Goal: Obtain resource: Download file/media

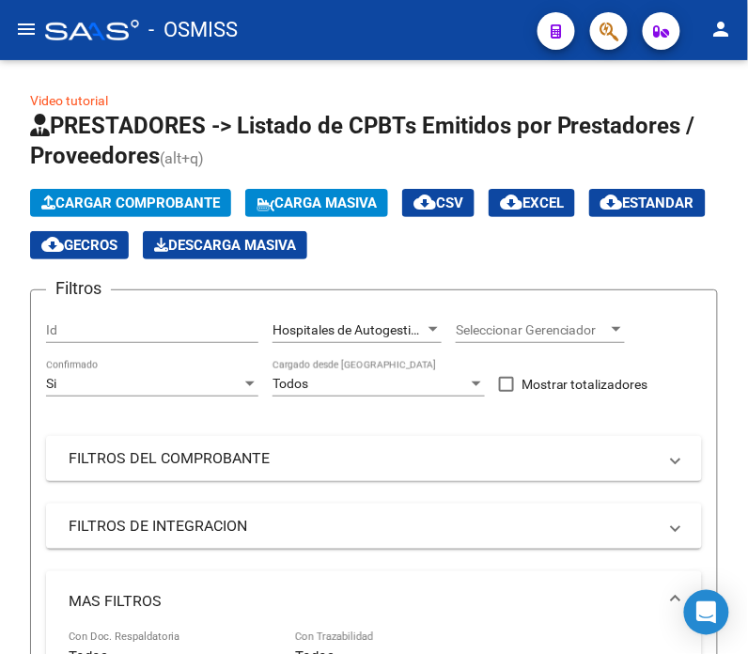
click at [619, 41] on icon "button" at bounding box center [609, 32] width 19 height 22
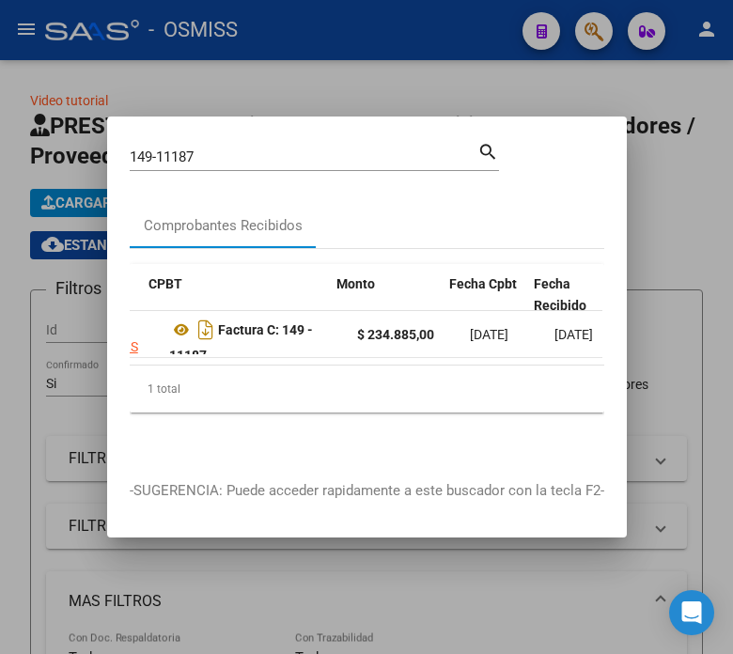
scroll to position [0, 500]
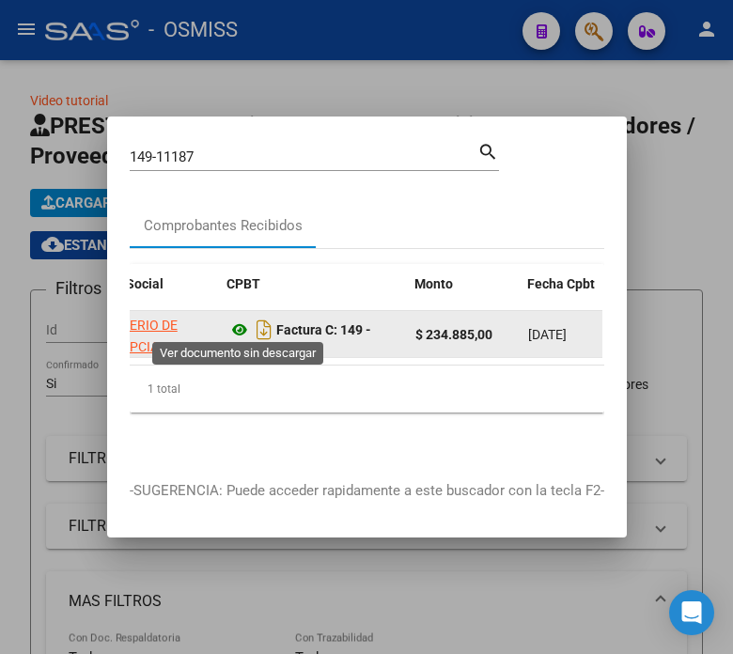
click at [236, 325] on icon at bounding box center [240, 330] width 24 height 23
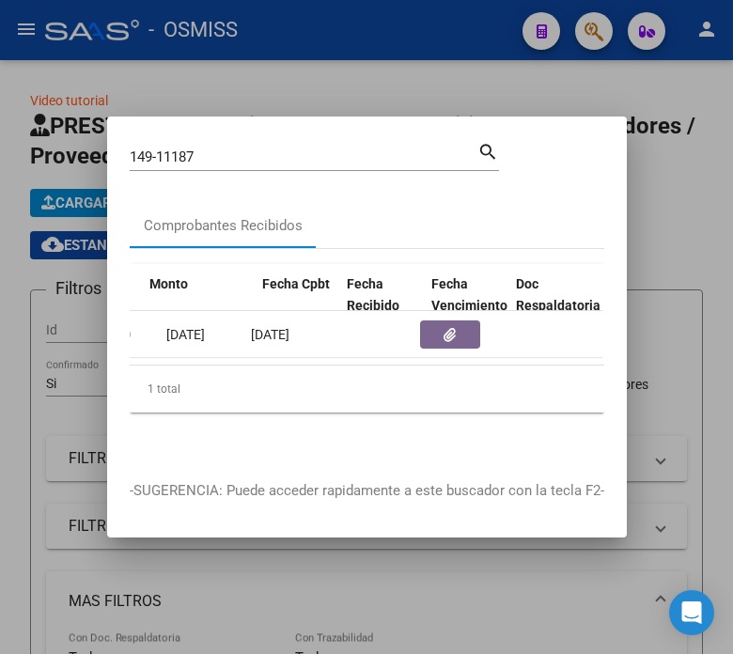
scroll to position [0, 893]
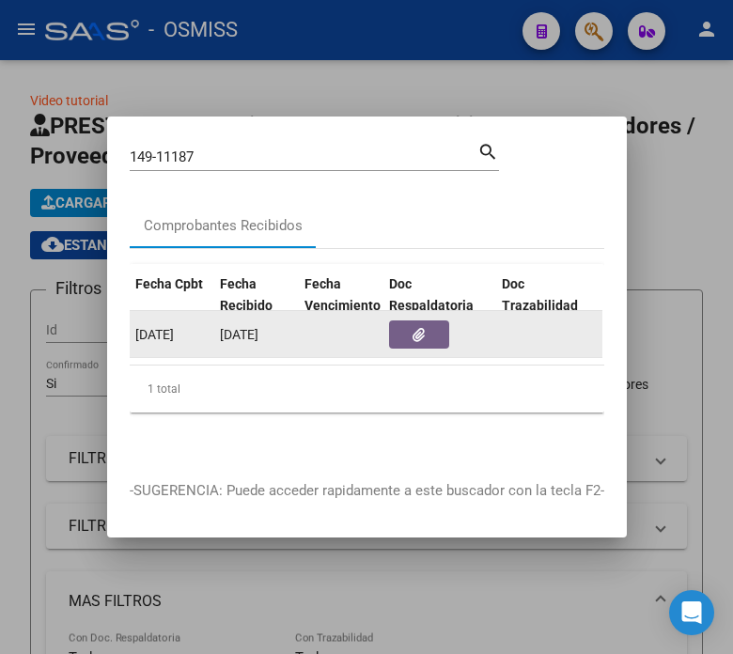
click at [421, 340] on button "button" at bounding box center [419, 335] width 60 height 28
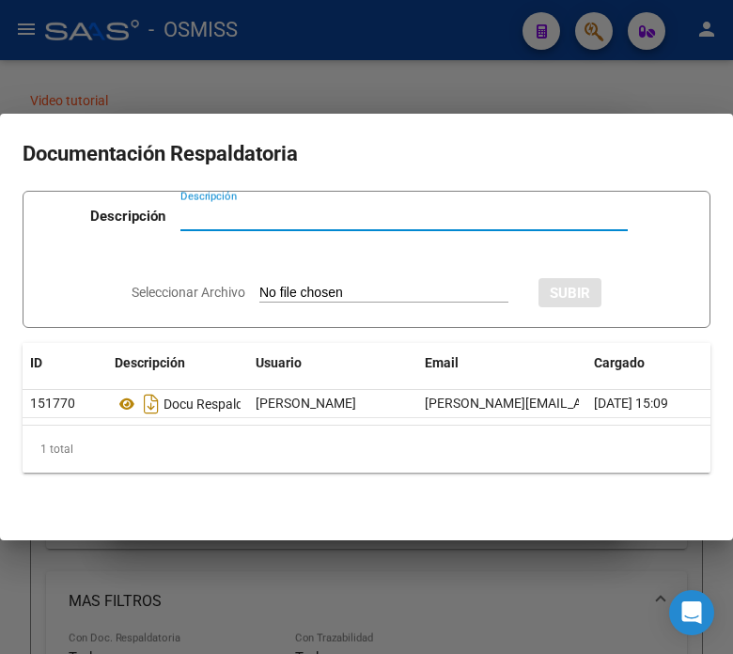
click at [214, 43] on div at bounding box center [366, 327] width 733 height 654
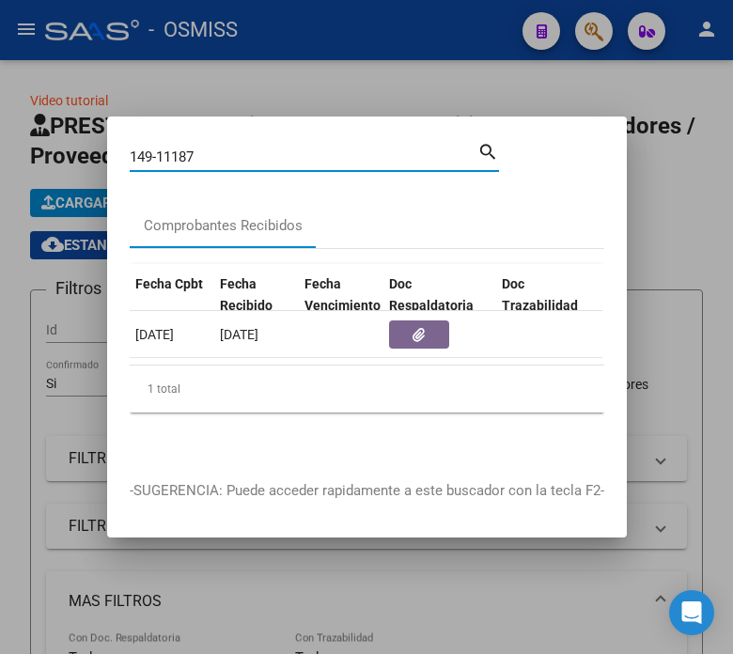
drag, startPoint x: 212, startPoint y: 150, endPoint x: 144, endPoint y: 147, distance: 67.8
click at [144, 149] on input "149-11187" at bounding box center [304, 157] width 348 height 17
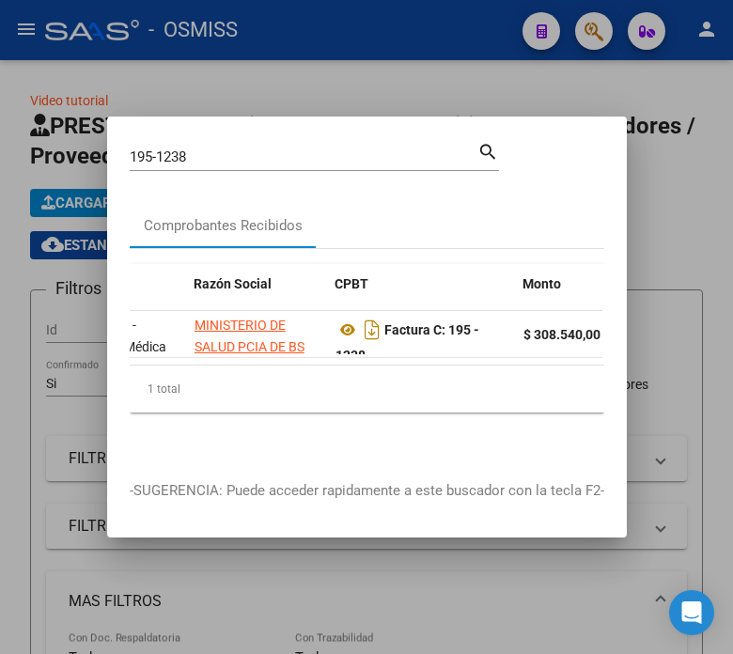
scroll to position [0, 442]
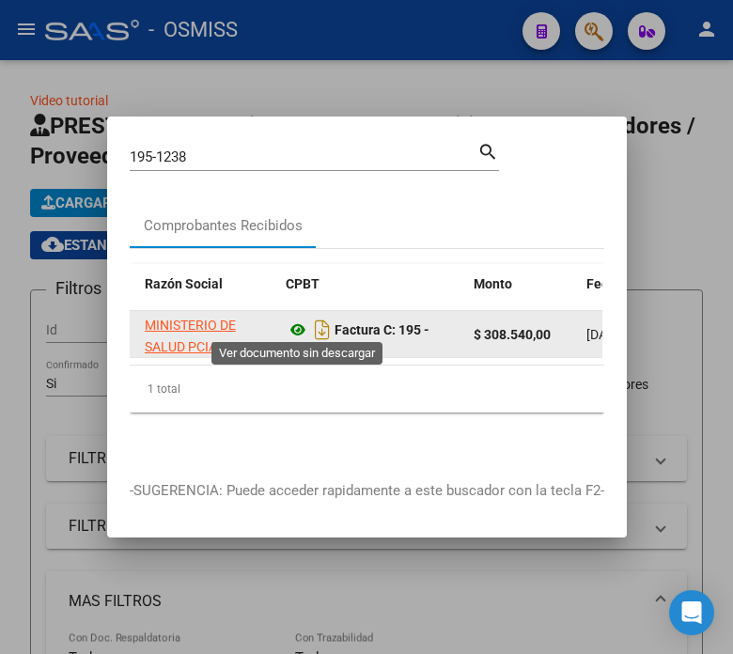
click at [295, 322] on icon at bounding box center [298, 330] width 24 height 23
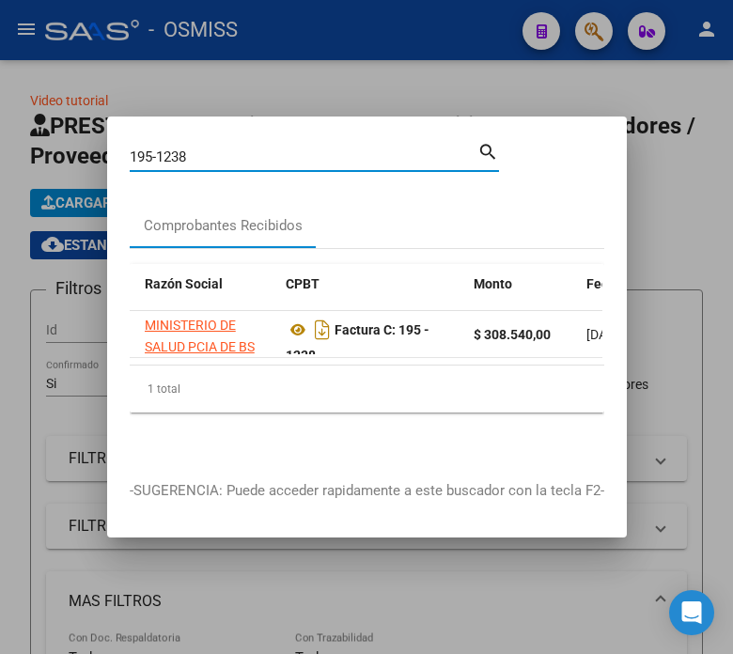
drag, startPoint x: 198, startPoint y: 148, endPoint x: 176, endPoint y: 150, distance: 22.7
click at [176, 150] on input "195-1238" at bounding box center [304, 157] width 348 height 17
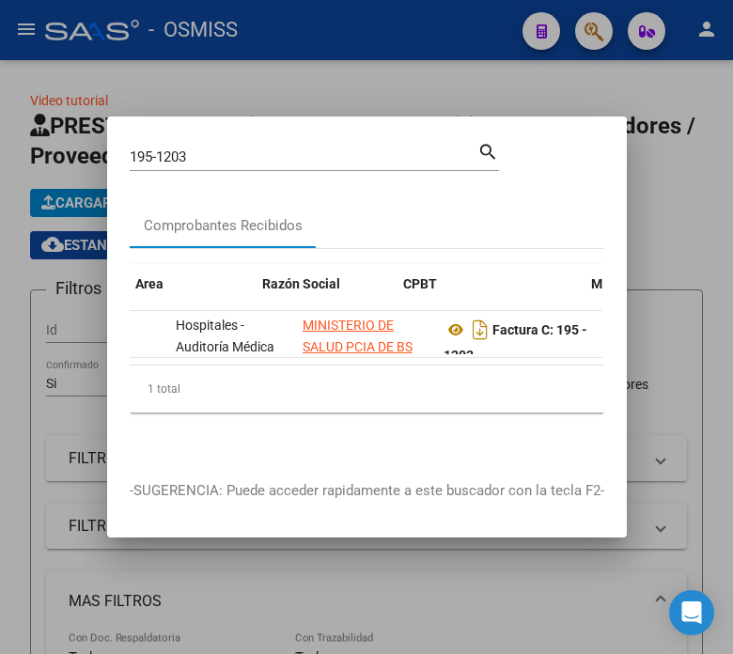
scroll to position [0, 451]
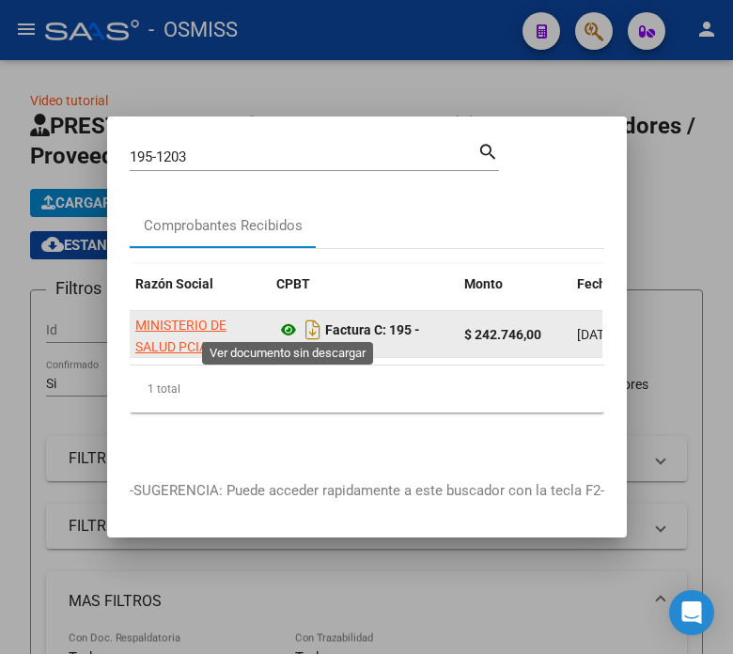
click at [284, 325] on icon at bounding box center [288, 330] width 24 height 23
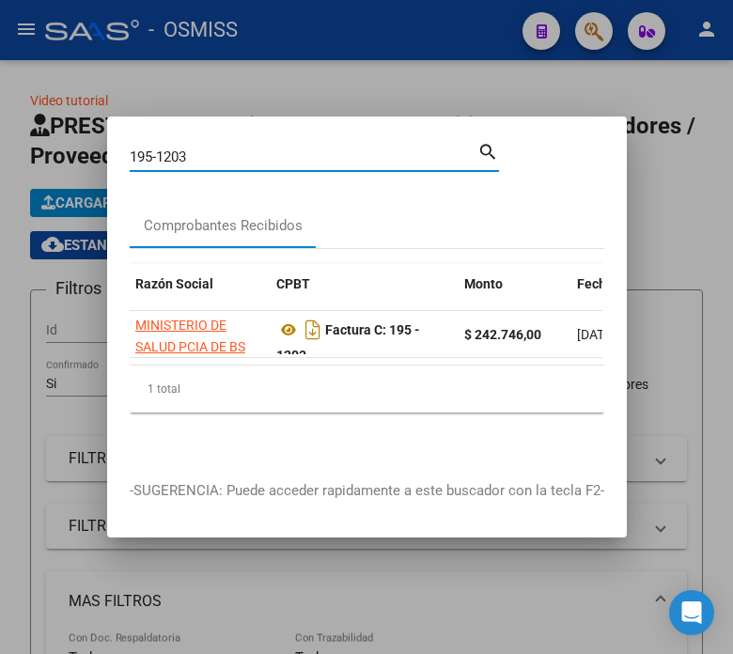
drag, startPoint x: 209, startPoint y: 145, endPoint x: 95, endPoint y: 156, distance: 114.3
click at [95, 156] on div "195-1203 Buscar (apellido, dni, cuil, nro traspaso, cuit, obra social) search C…" at bounding box center [366, 327] width 733 height 654
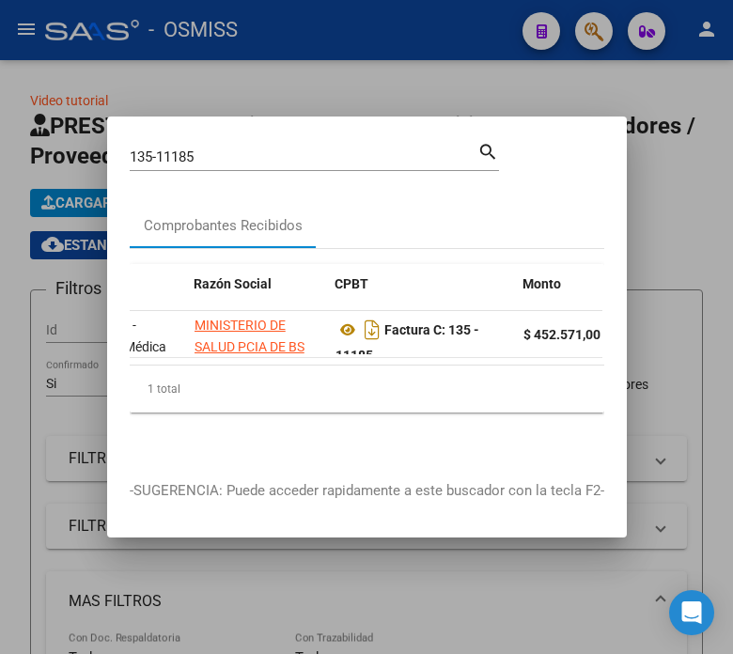
scroll to position [0, 421]
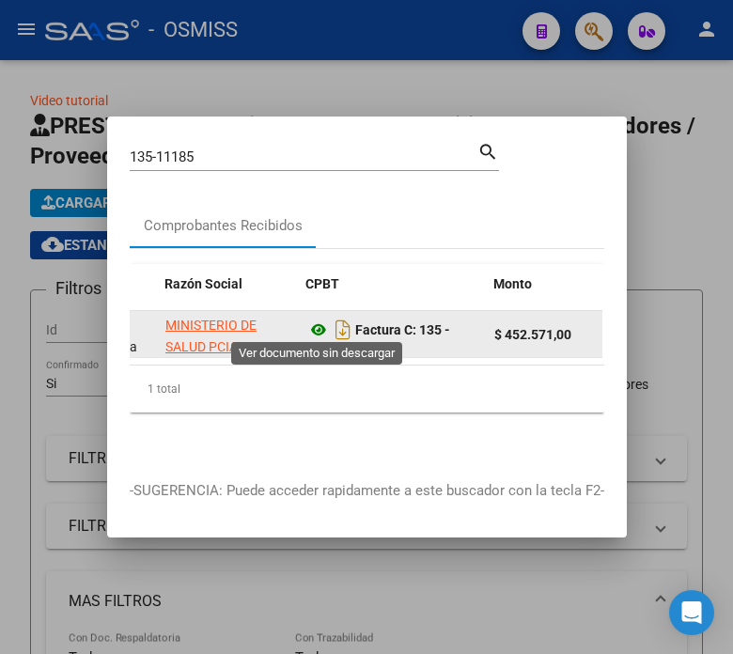
click at [316, 326] on icon at bounding box center [319, 330] width 24 height 23
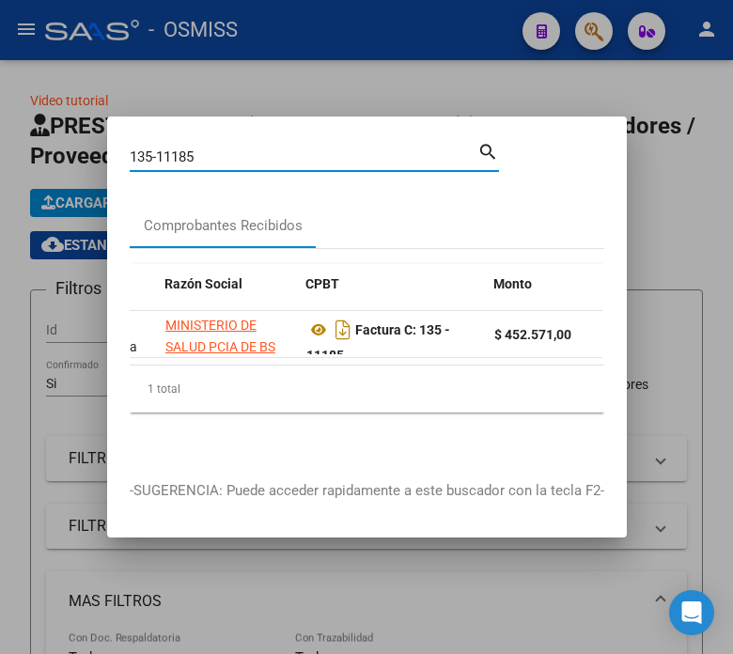
drag, startPoint x: 221, startPoint y: 151, endPoint x: 76, endPoint y: 171, distance: 146.1
click at [76, 171] on div "135-11185 Buscar (apellido, dni, cuil, nro traspaso, cuit, obra social) search …" at bounding box center [366, 327] width 733 height 654
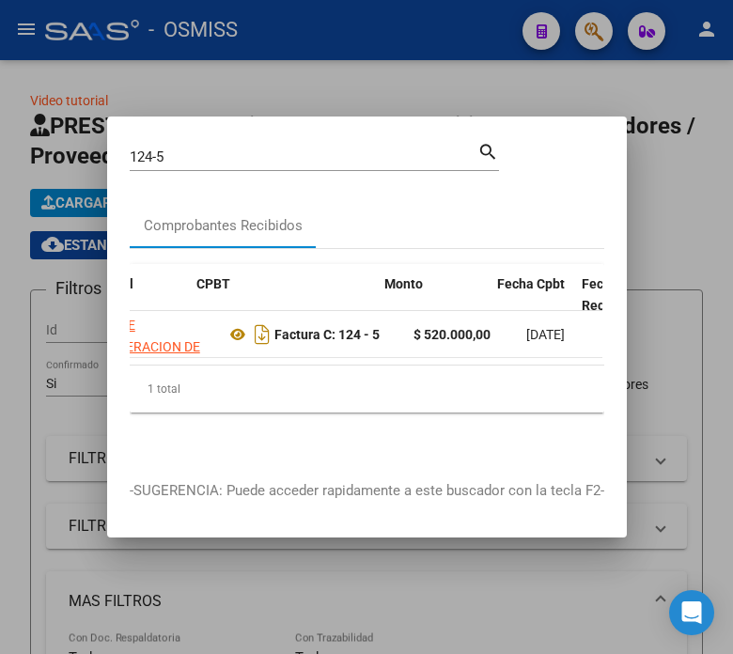
scroll to position [0, 586]
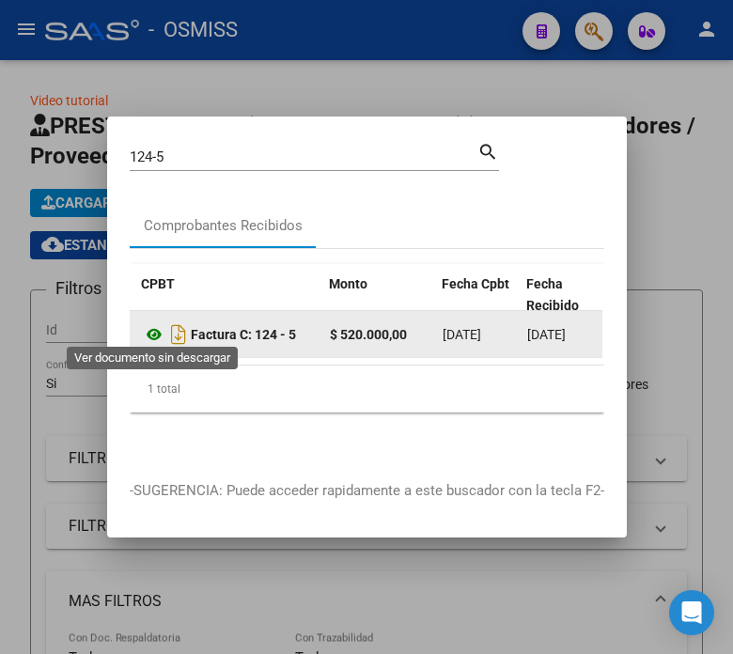
click at [151, 330] on icon at bounding box center [154, 334] width 24 height 23
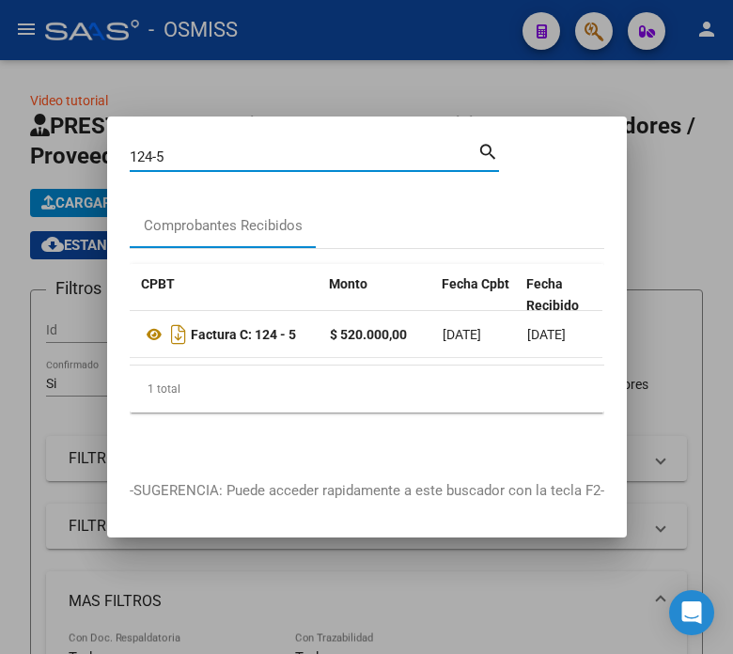
drag, startPoint x: 175, startPoint y: 150, endPoint x: 83, endPoint y: 156, distance: 92.3
click at [83, 156] on div "124-5 Buscar (apellido, dni, cuil, nro traspaso, cuit, obra social) search Comp…" at bounding box center [366, 327] width 733 height 654
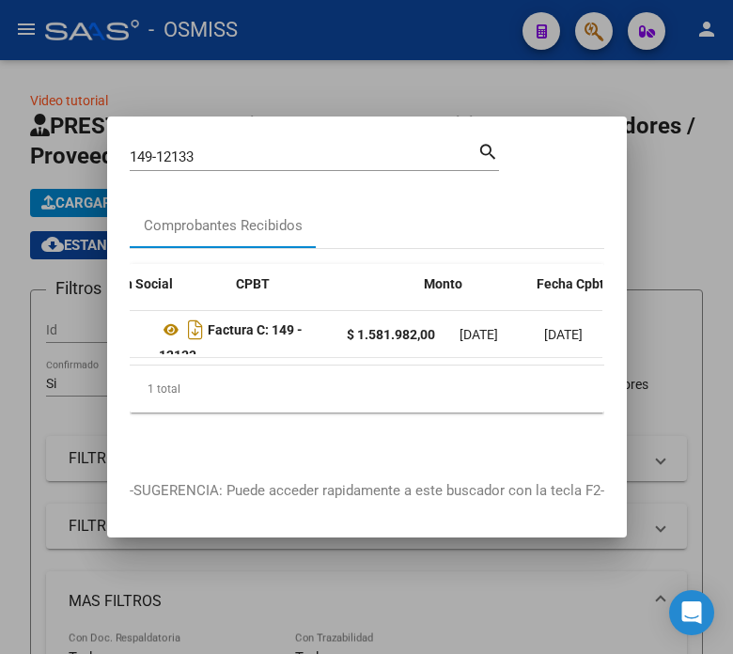
scroll to position [0, 491]
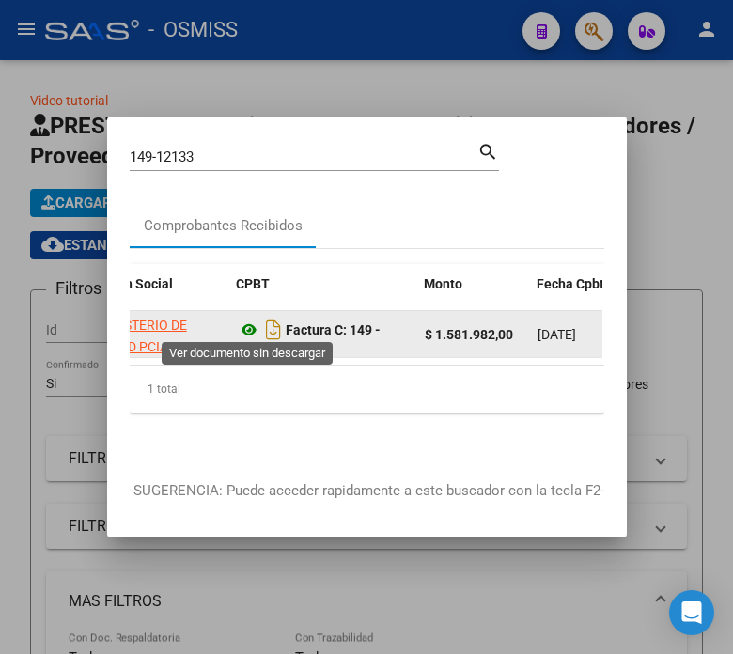
click at [245, 319] on icon at bounding box center [249, 330] width 24 height 23
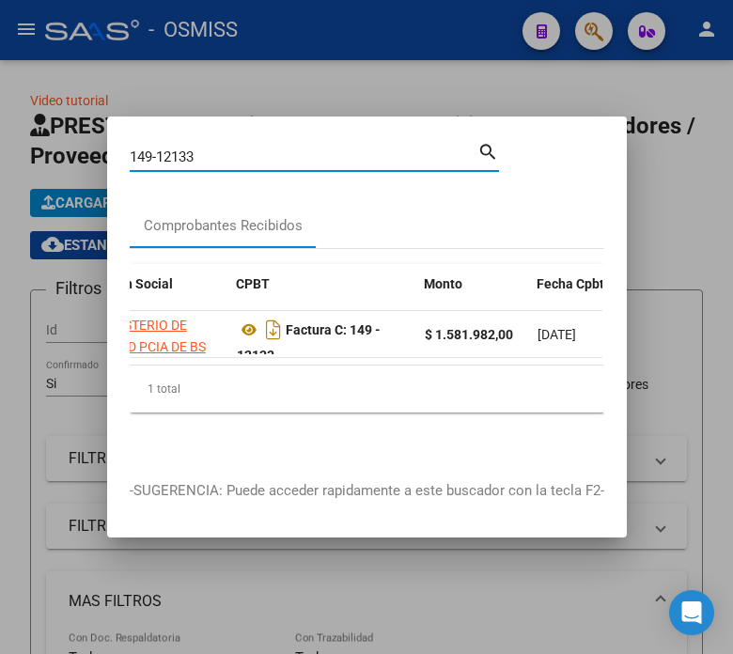
drag, startPoint x: 202, startPoint y: 149, endPoint x: 174, endPoint y: 149, distance: 28.2
click at [174, 149] on input "149-12133" at bounding box center [304, 157] width 348 height 17
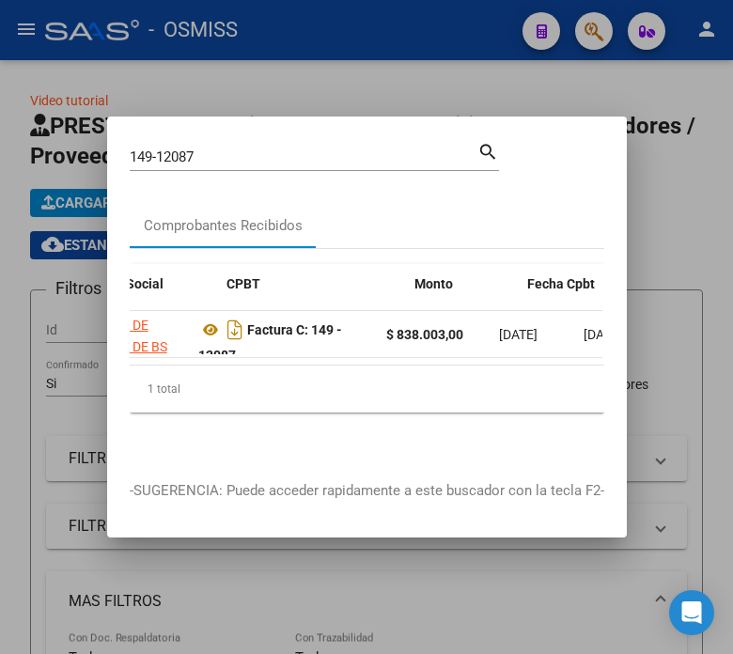
scroll to position [0, 500]
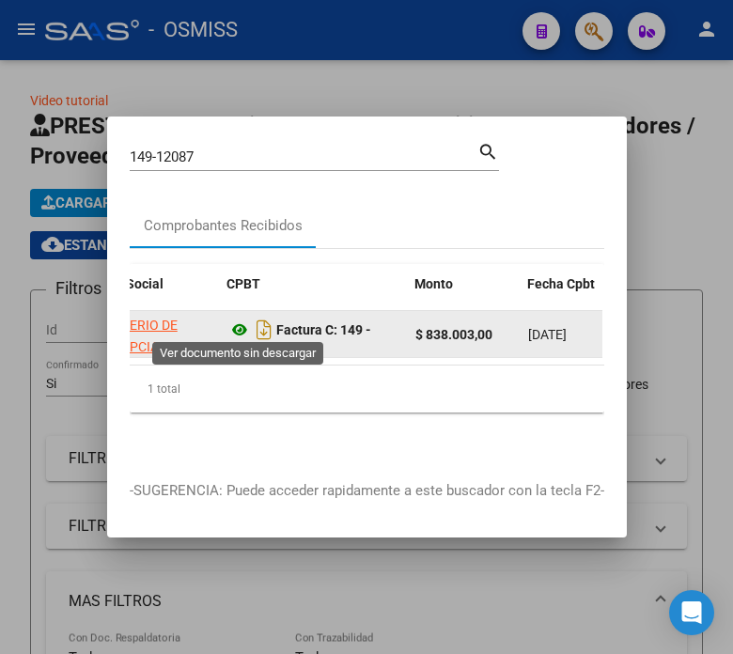
click at [237, 325] on icon at bounding box center [240, 330] width 24 height 23
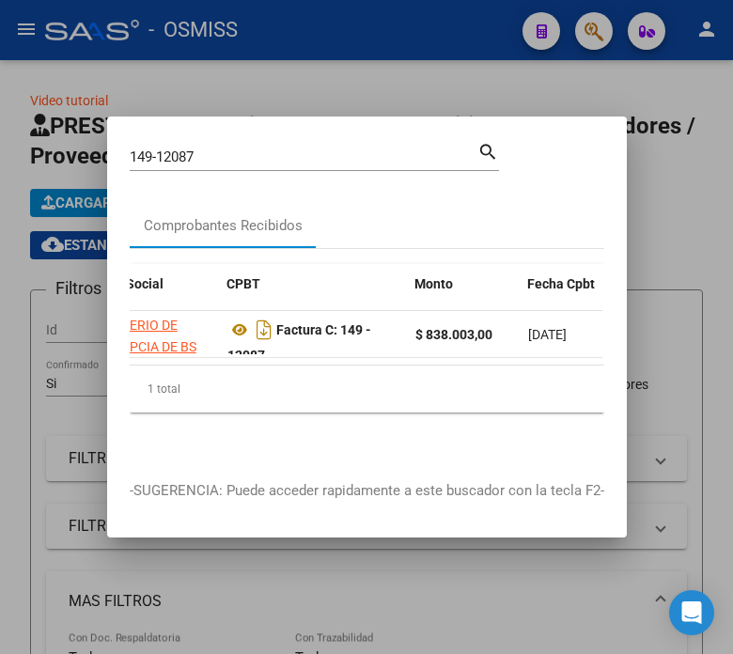
click at [212, 143] on div "149-12087 Buscar (apellido, dni, cuil, [PERSON_NAME], cuit, obra social)" at bounding box center [304, 157] width 348 height 28
click at [212, 149] on input "149-12087" at bounding box center [304, 157] width 348 height 17
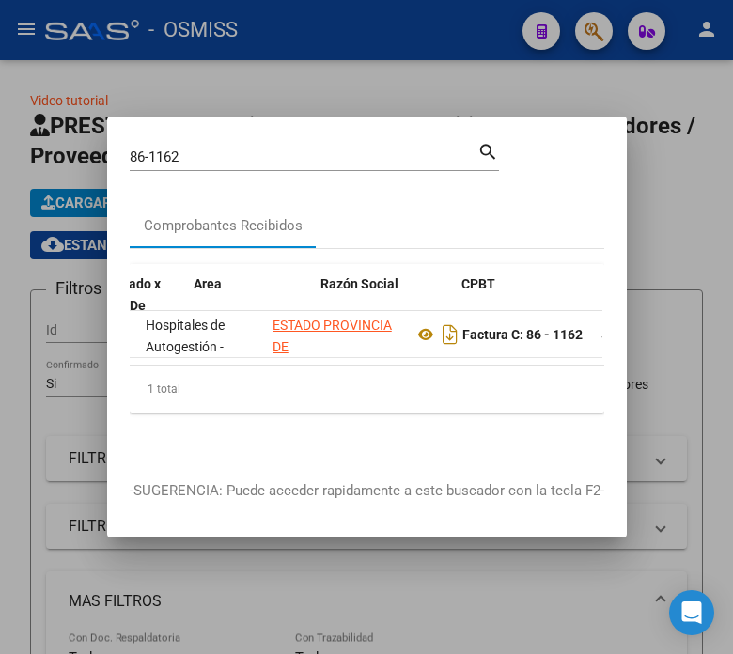
scroll to position [0, 401]
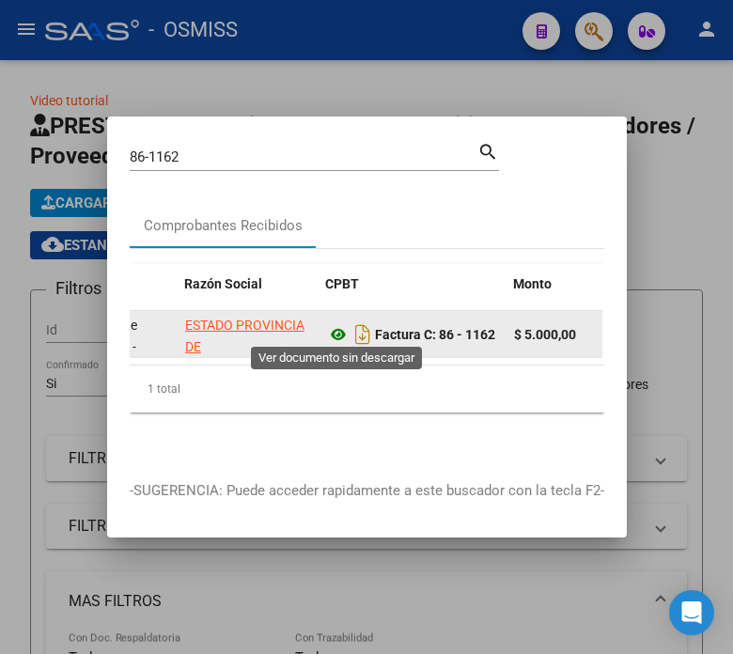
click at [329, 329] on icon at bounding box center [338, 334] width 24 height 23
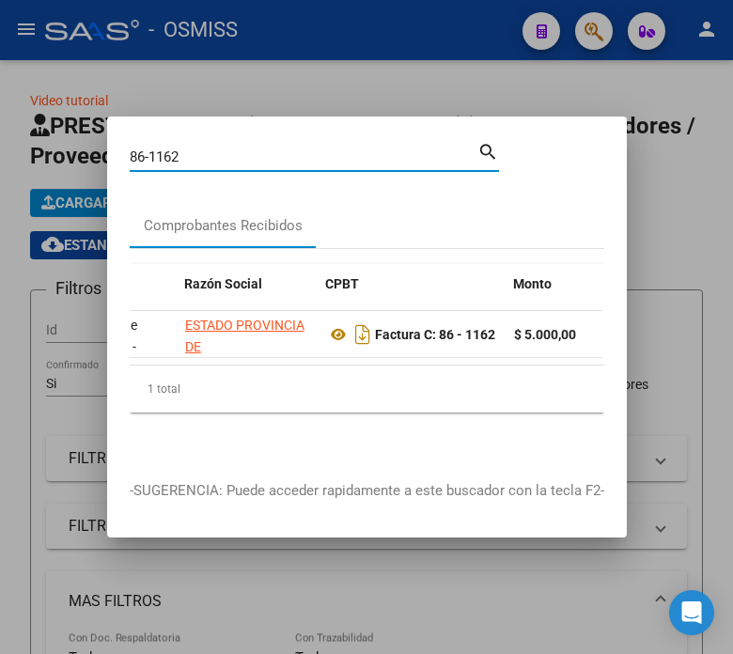
drag, startPoint x: 194, startPoint y: 146, endPoint x: 118, endPoint y: 157, distance: 77.0
click at [118, 157] on mat-dialog-content "86-1162 Buscar (apellido, dni, cuil, nro traspaso, cuit, obra social) search Co…" at bounding box center [367, 298] width 520 height 319
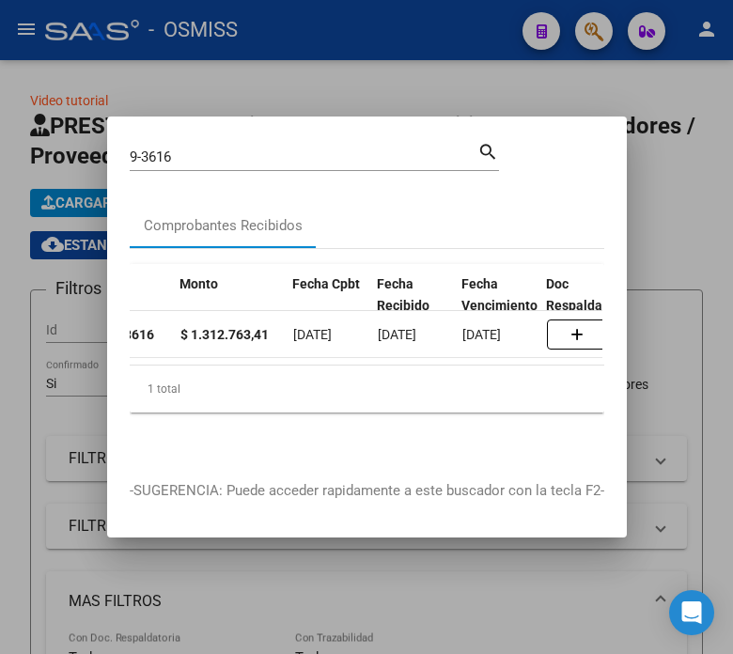
scroll to position [0, 588]
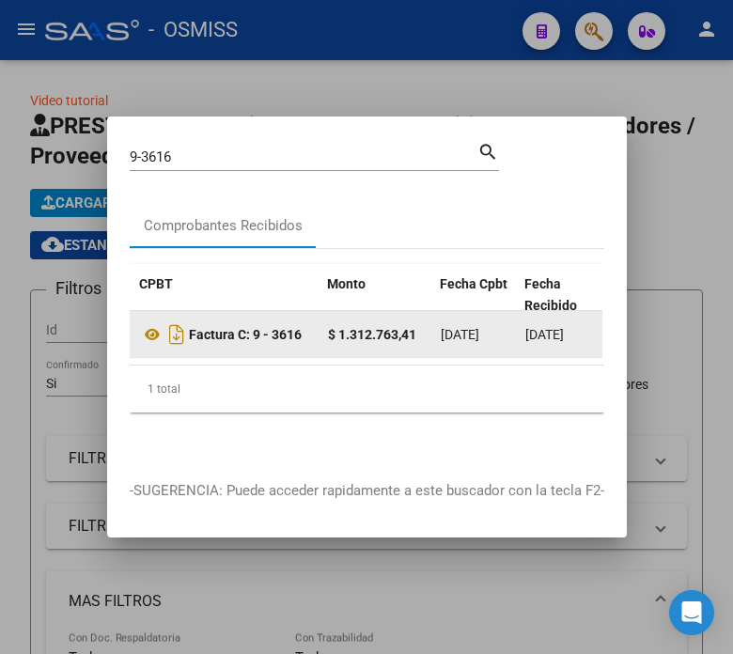
click at [155, 339] on div "Factura C: 9 - 3616" at bounding box center [226, 335] width 173 height 30
click at [147, 330] on icon at bounding box center [152, 334] width 24 height 23
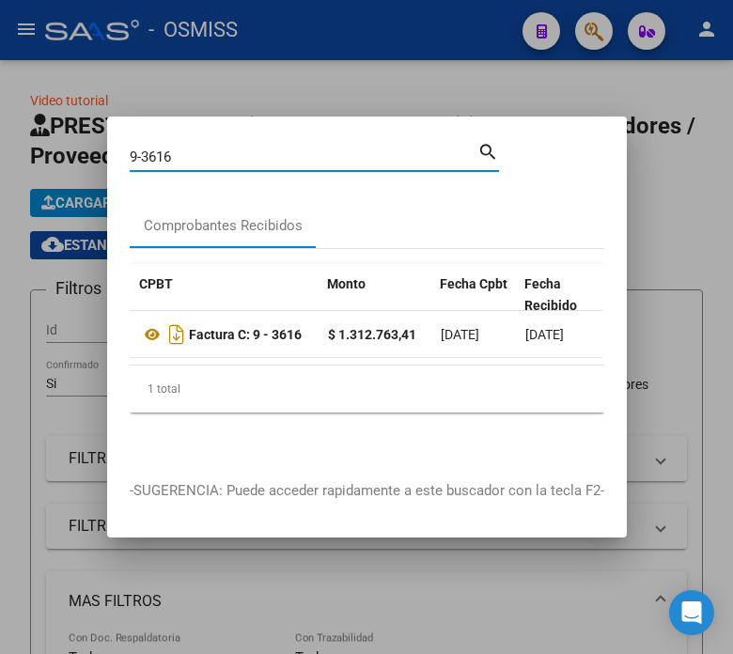
drag, startPoint x: 183, startPoint y: 143, endPoint x: 79, endPoint y: 160, distance: 105.7
click at [79, 160] on div "9-3616 Buscar (apellido, dni, cuil, nro traspaso, cuit, obra social) search Com…" at bounding box center [366, 327] width 733 height 654
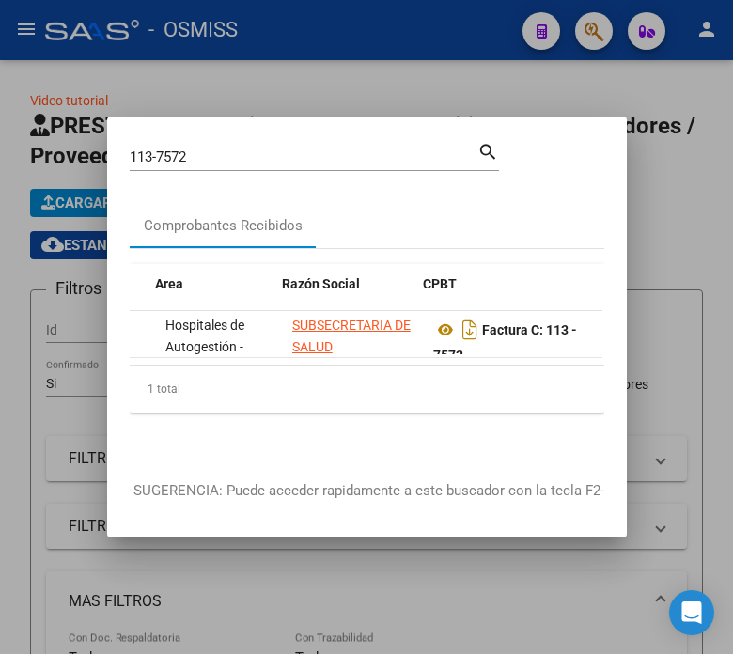
scroll to position [0, 362]
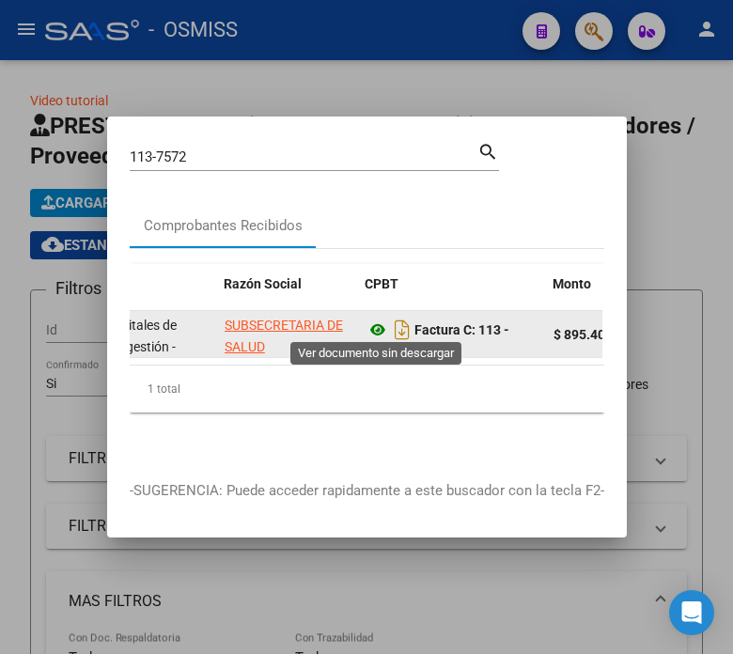
click at [374, 324] on icon at bounding box center [378, 330] width 24 height 23
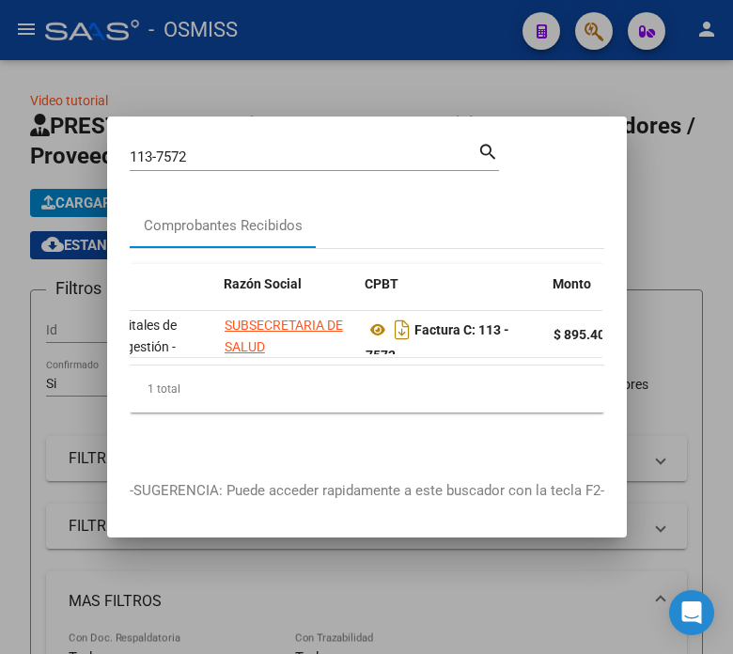
click at [221, 149] on input "113-7572" at bounding box center [304, 157] width 348 height 17
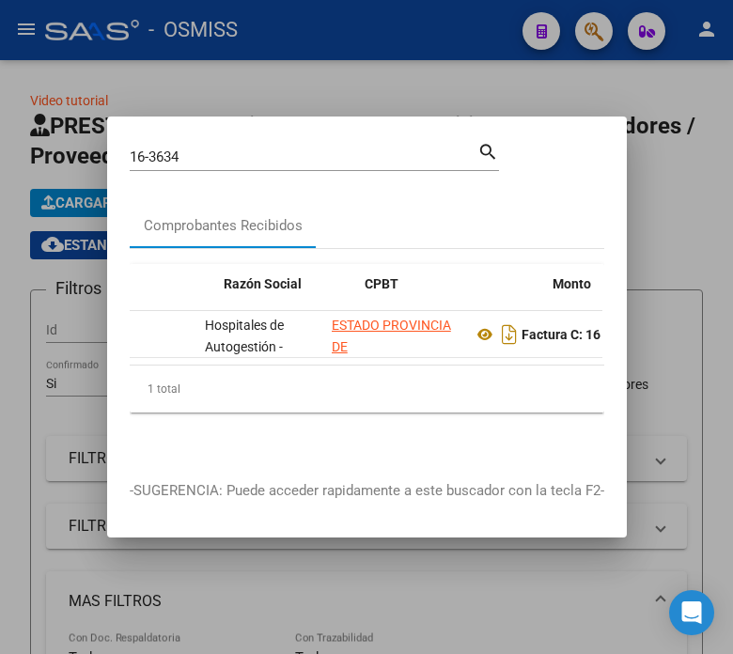
scroll to position [0, 421]
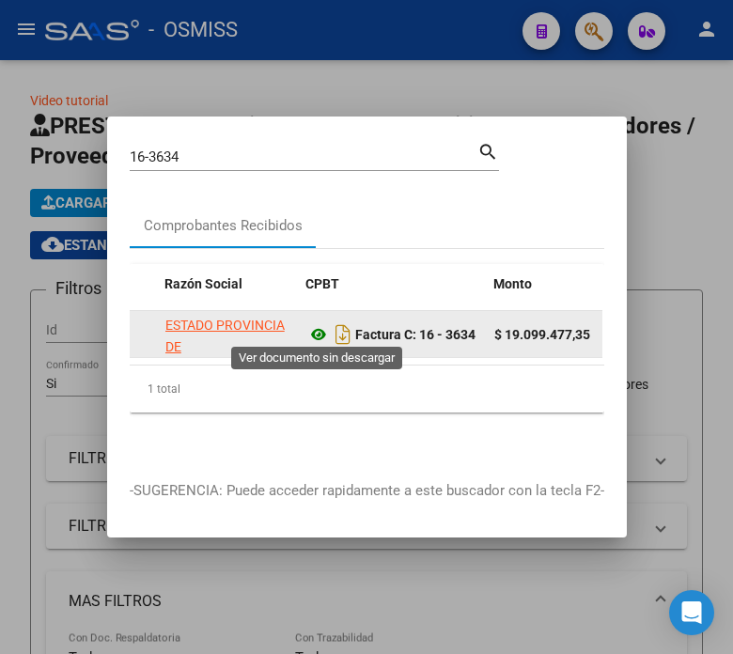
click at [310, 327] on icon at bounding box center [319, 334] width 24 height 23
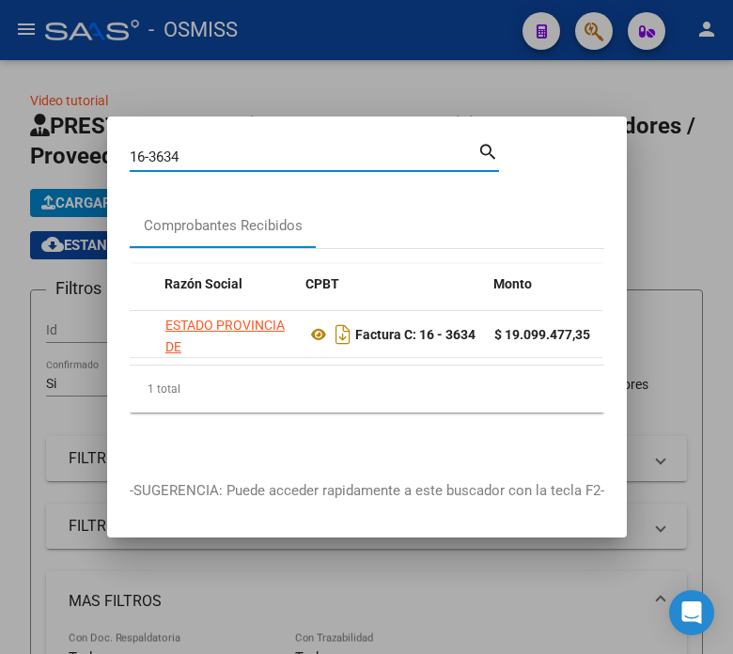
drag, startPoint x: 193, startPoint y: 148, endPoint x: 122, endPoint y: 145, distance: 70.6
click at [122, 145] on mat-dialog-content "16-3634 Buscar (apellido, dni, cuil, nro traspaso, cuit, obra social) search Co…" at bounding box center [367, 298] width 520 height 319
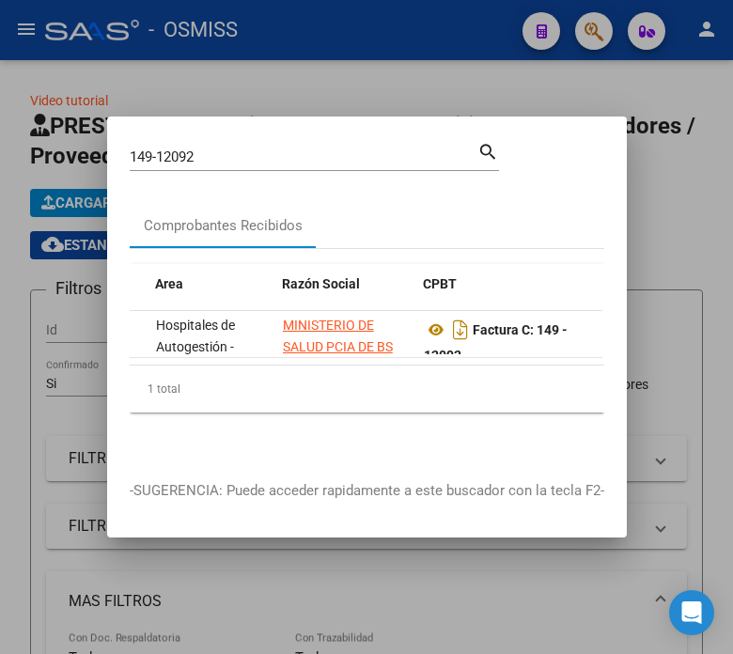
scroll to position [0, 353]
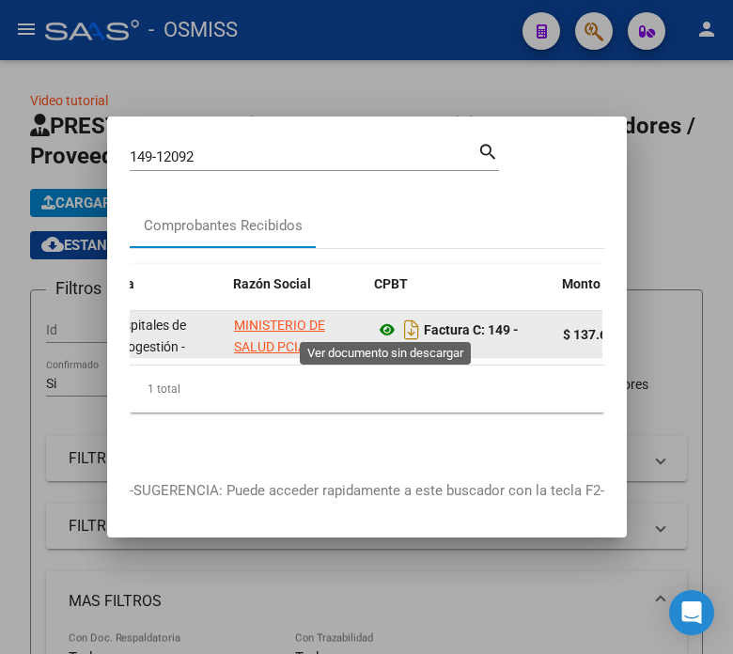
click at [383, 326] on icon at bounding box center [387, 330] width 24 height 23
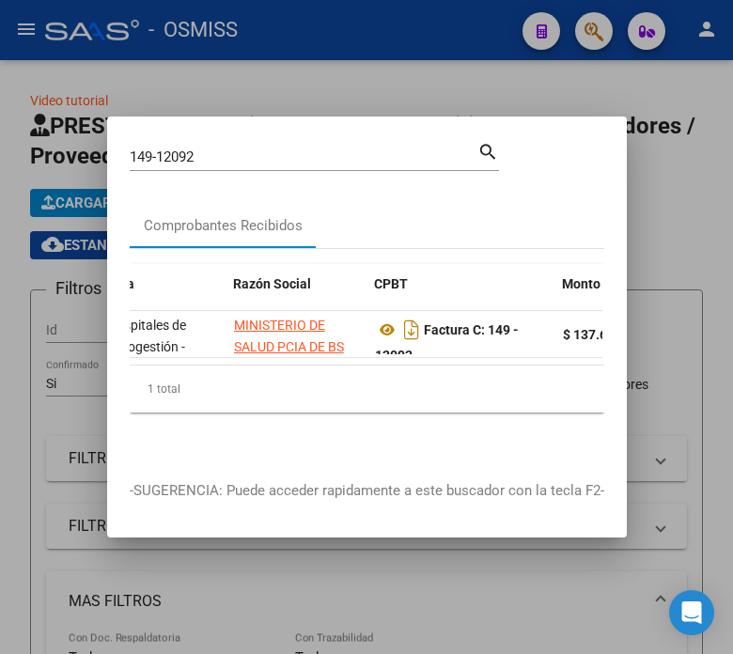
click at [259, 150] on input "149-12092" at bounding box center [304, 157] width 348 height 17
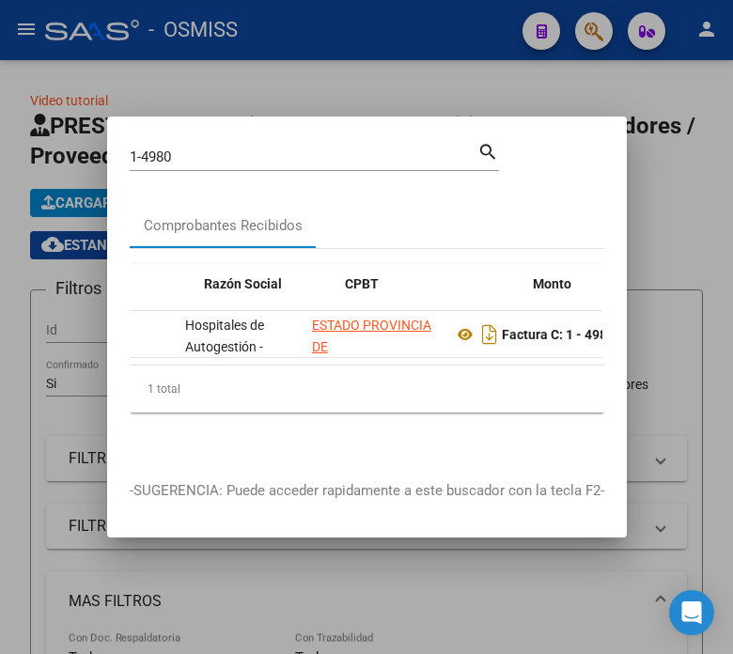
scroll to position [0, 382]
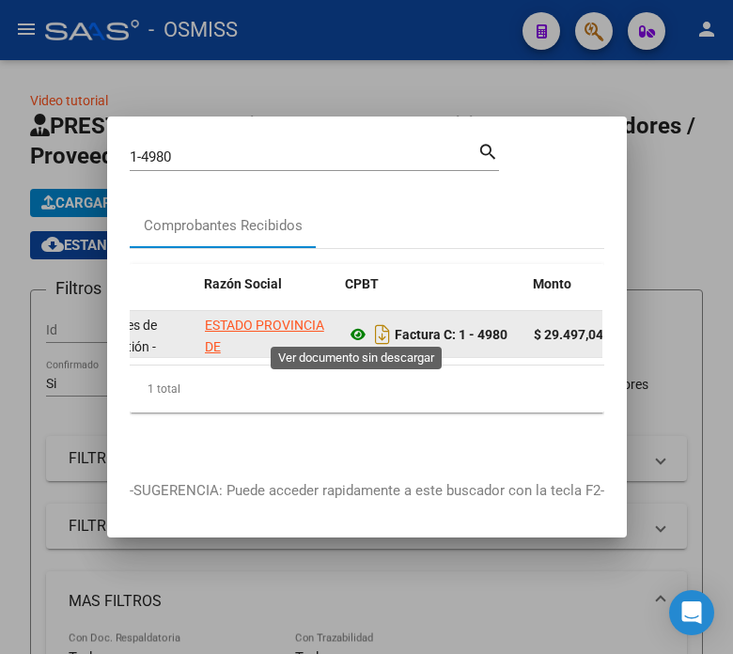
click at [355, 324] on icon at bounding box center [358, 334] width 24 height 23
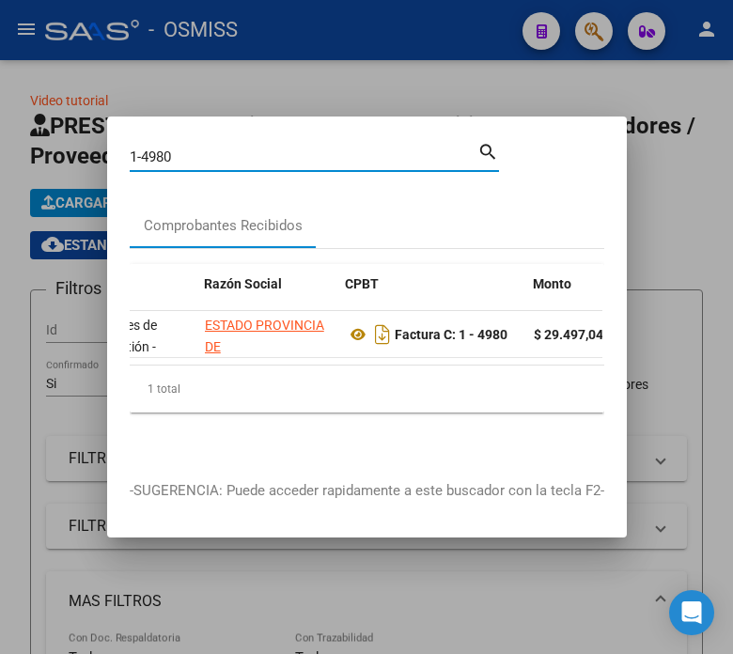
drag, startPoint x: 184, startPoint y: 153, endPoint x: 59, endPoint y: 169, distance: 126.1
click at [59, 169] on div "1-4980 Buscar (apellido, dni, cuil, nro traspaso, cuit, obra social) search Com…" at bounding box center [366, 327] width 733 height 654
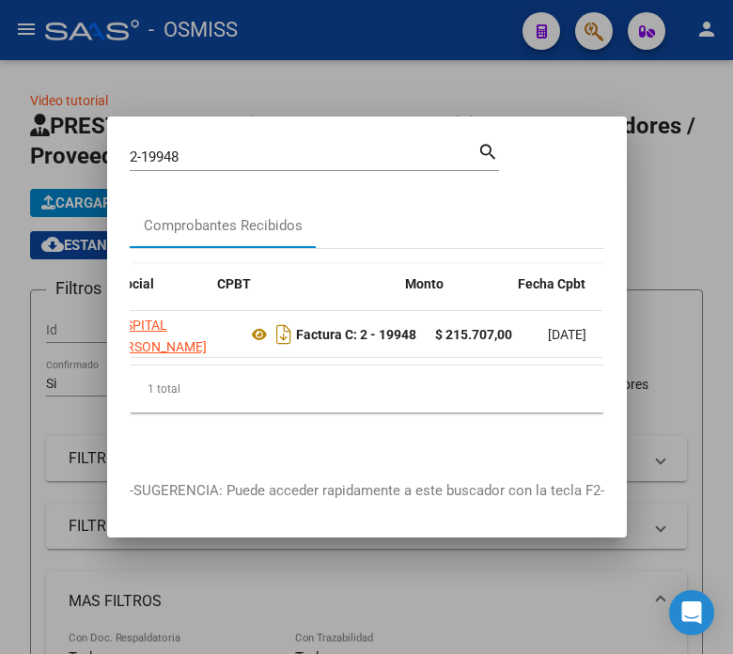
scroll to position [0, 510]
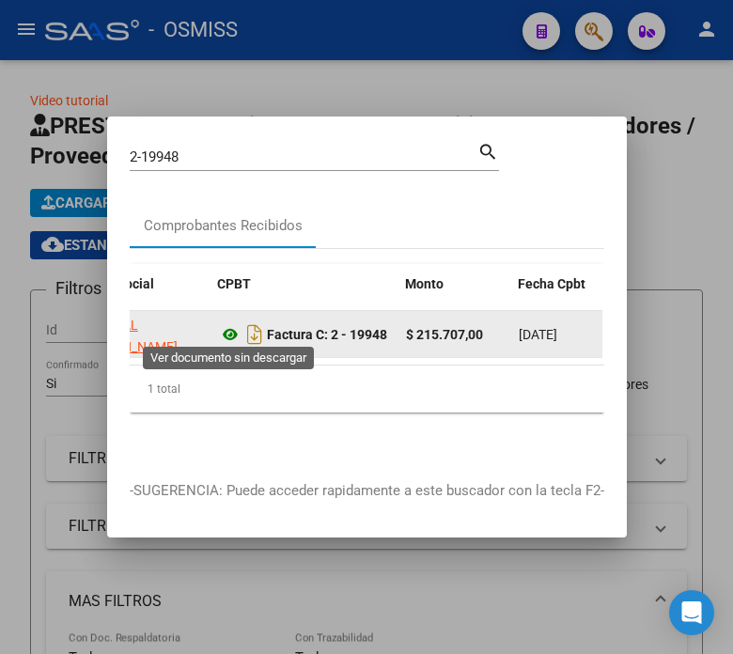
click at [228, 330] on icon at bounding box center [230, 334] width 24 height 23
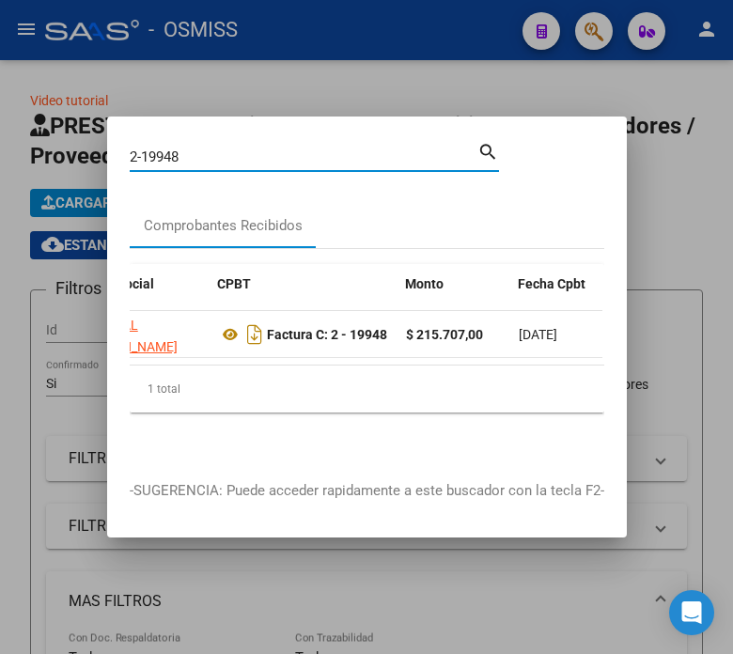
drag, startPoint x: 198, startPoint y: 153, endPoint x: 77, endPoint y: 152, distance: 121.3
click at [77, 152] on div "2-19948 Buscar (apellido, dni, cuil, nro traspaso, cuit, obra social) search Co…" at bounding box center [366, 327] width 733 height 654
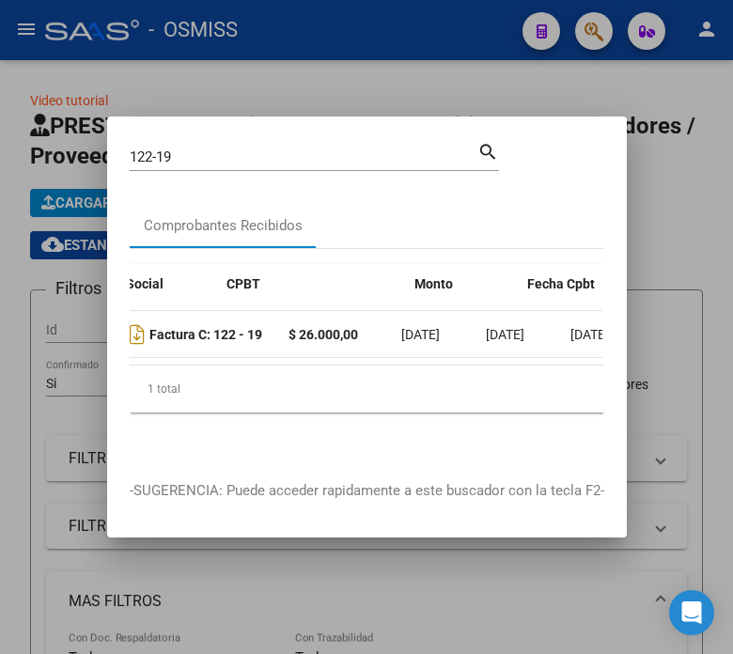
scroll to position [0, 431]
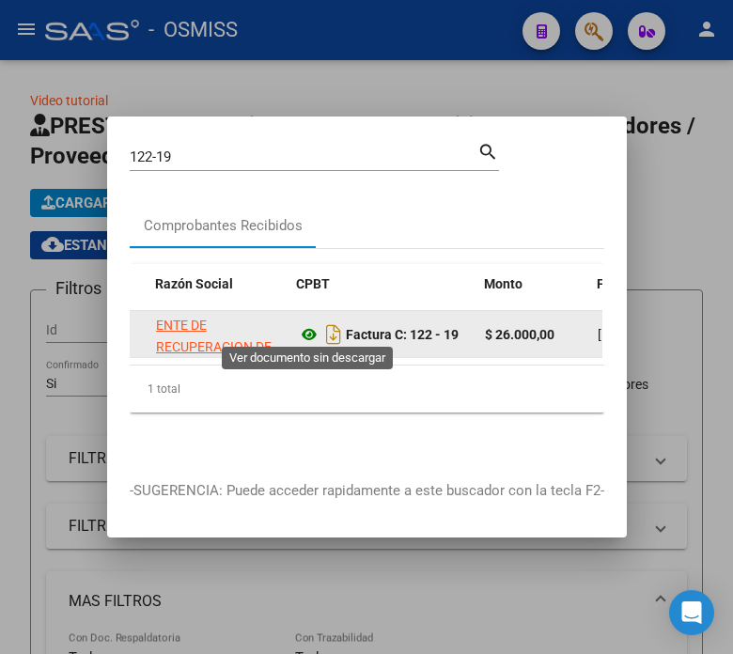
click at [307, 327] on icon at bounding box center [309, 334] width 24 height 23
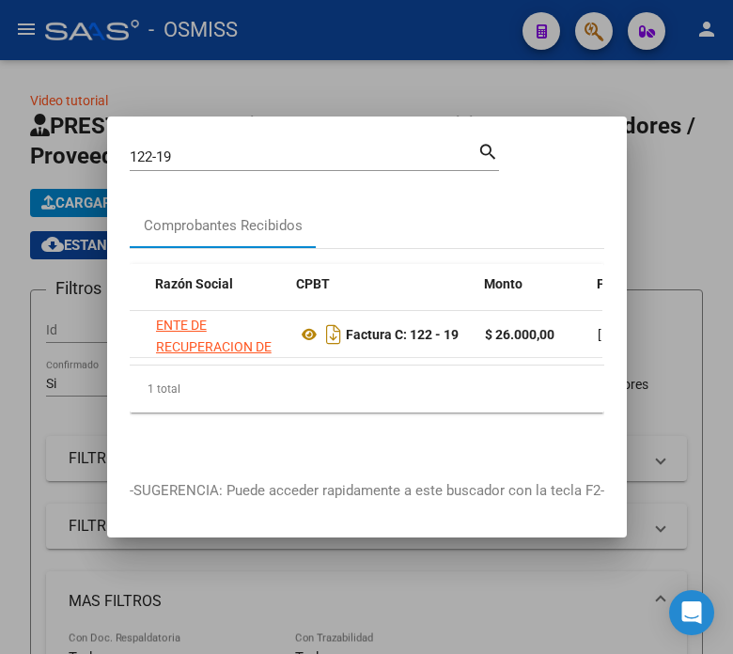
click at [199, 149] on input "122-19" at bounding box center [304, 157] width 348 height 17
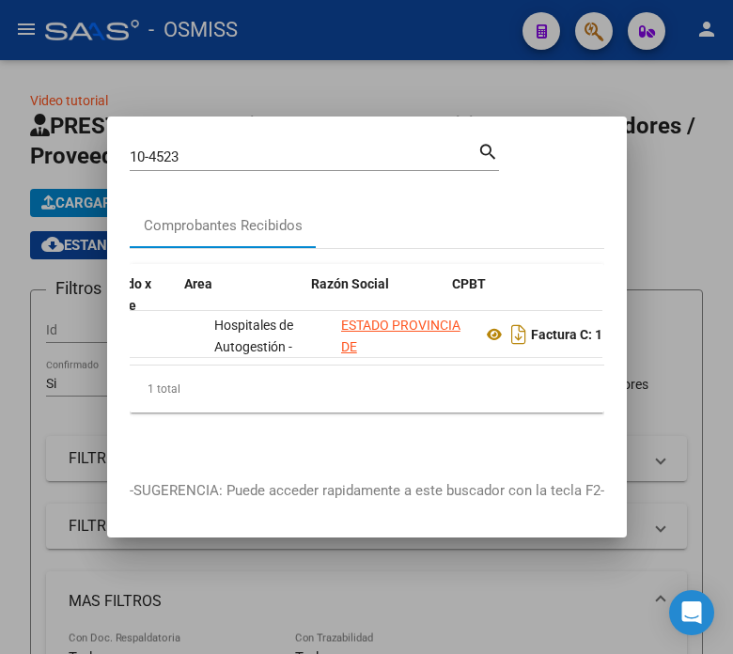
scroll to position [0, 275]
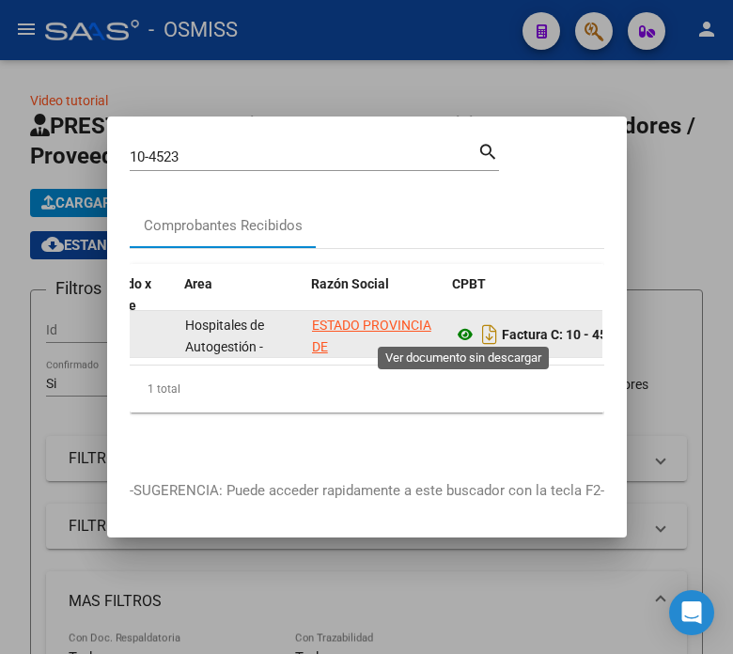
click at [459, 330] on icon at bounding box center [465, 334] width 24 height 23
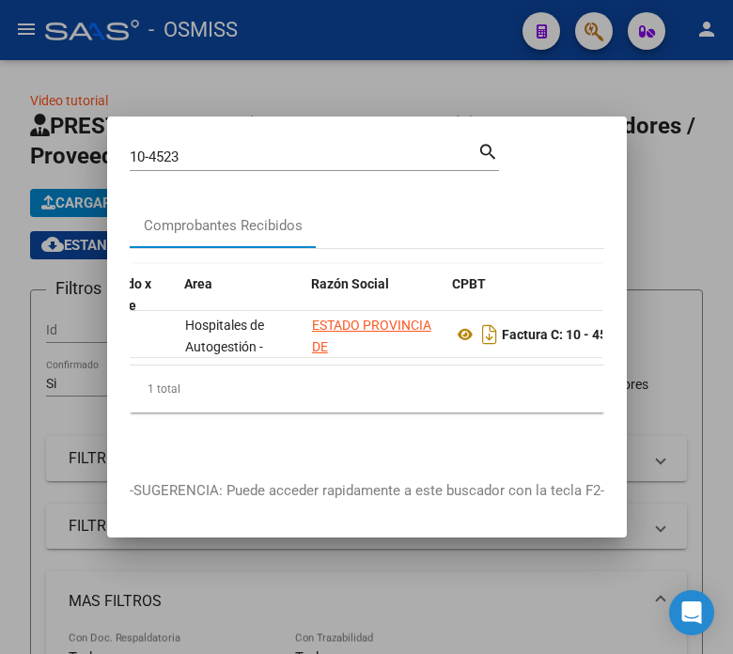
click at [198, 149] on input "10-4523" at bounding box center [304, 157] width 348 height 17
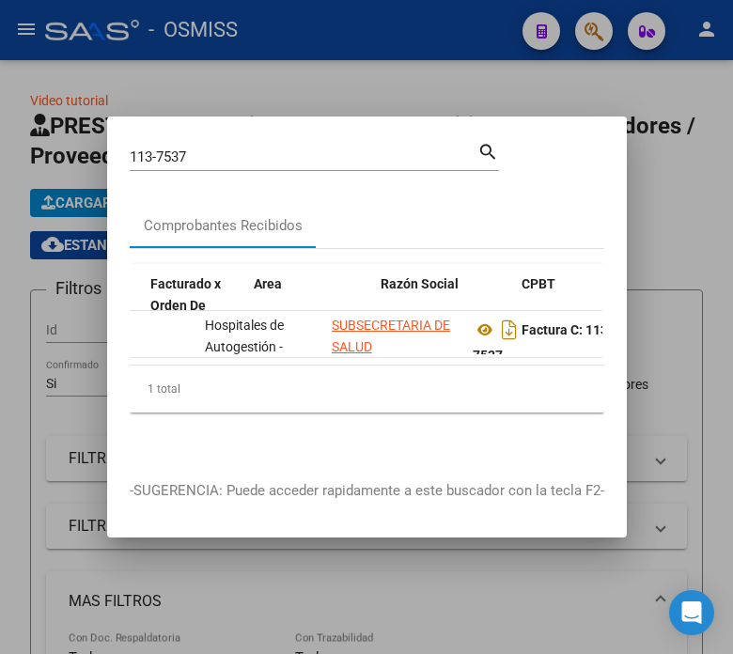
scroll to position [0, 294]
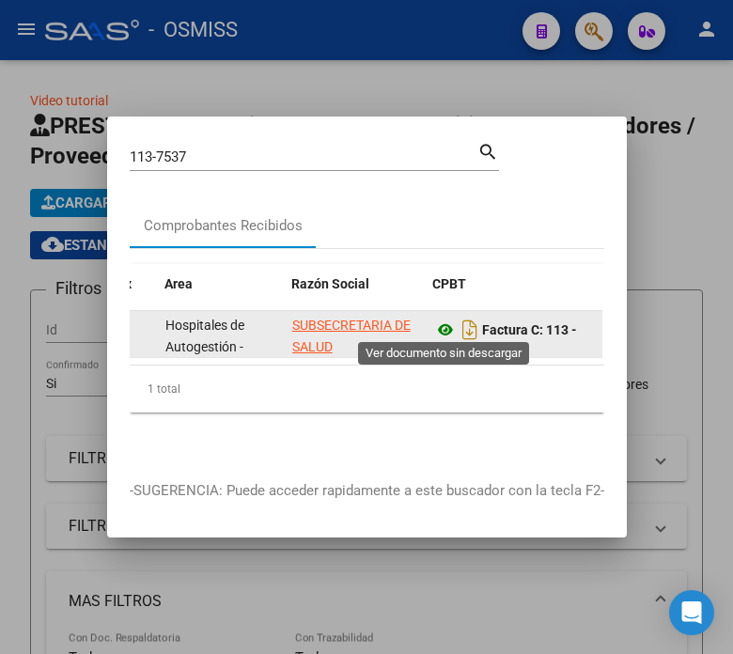
click at [449, 325] on icon at bounding box center [445, 330] width 24 height 23
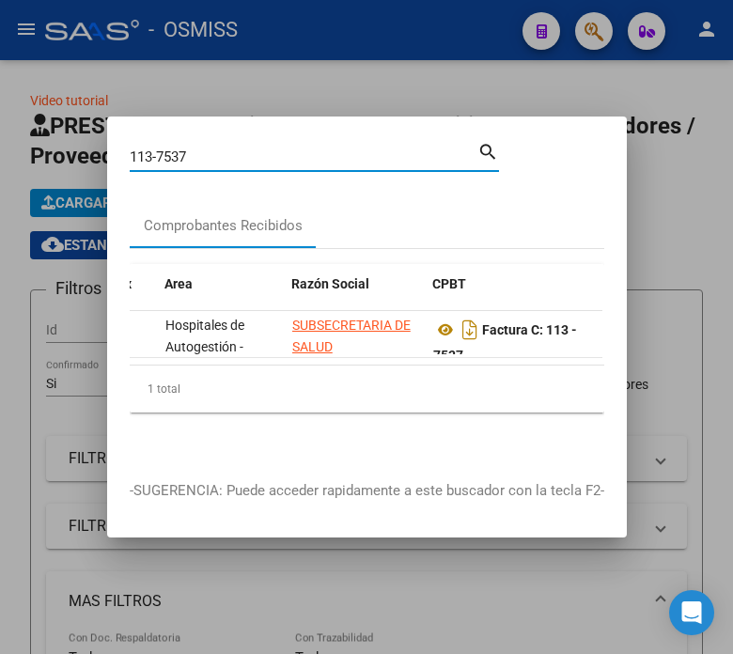
drag, startPoint x: 209, startPoint y: 152, endPoint x: 173, endPoint y: 152, distance: 35.7
click at [173, 152] on input "113-7537" at bounding box center [304, 157] width 348 height 17
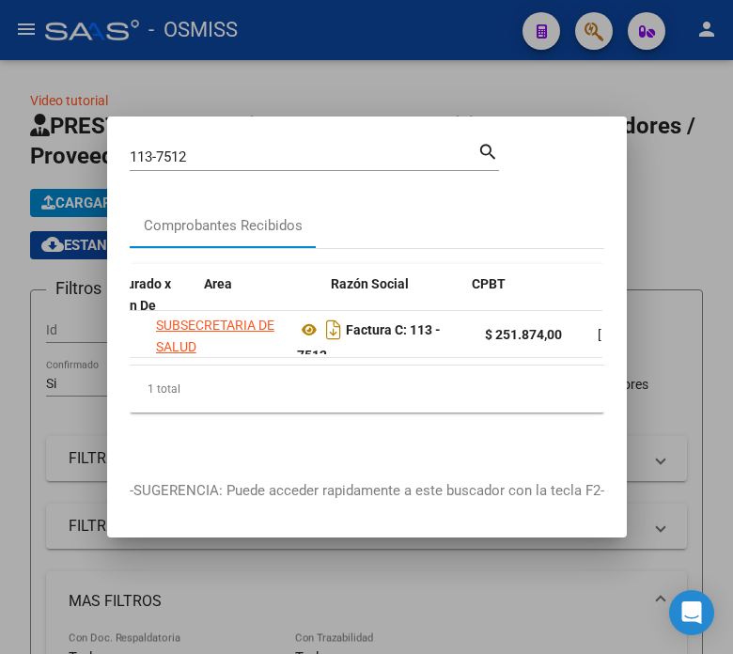
scroll to position [0, 442]
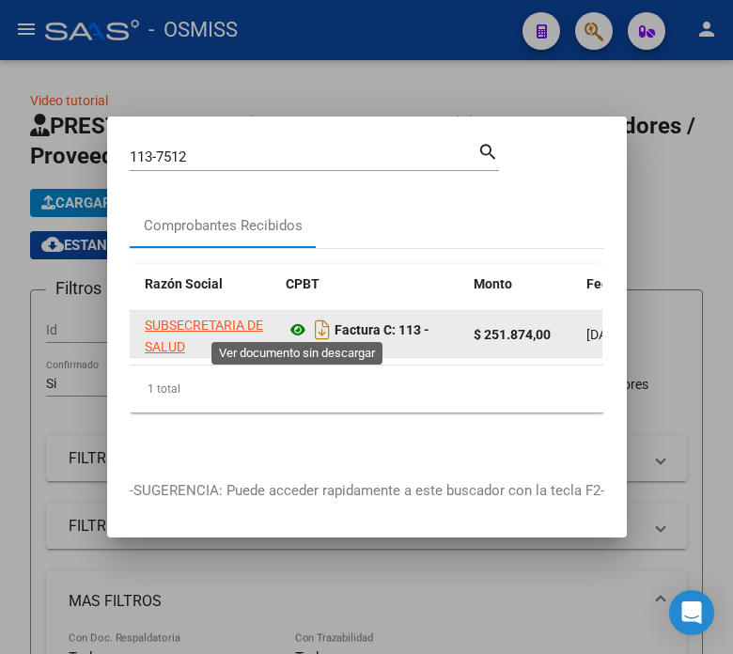
click at [297, 323] on icon at bounding box center [298, 330] width 24 height 23
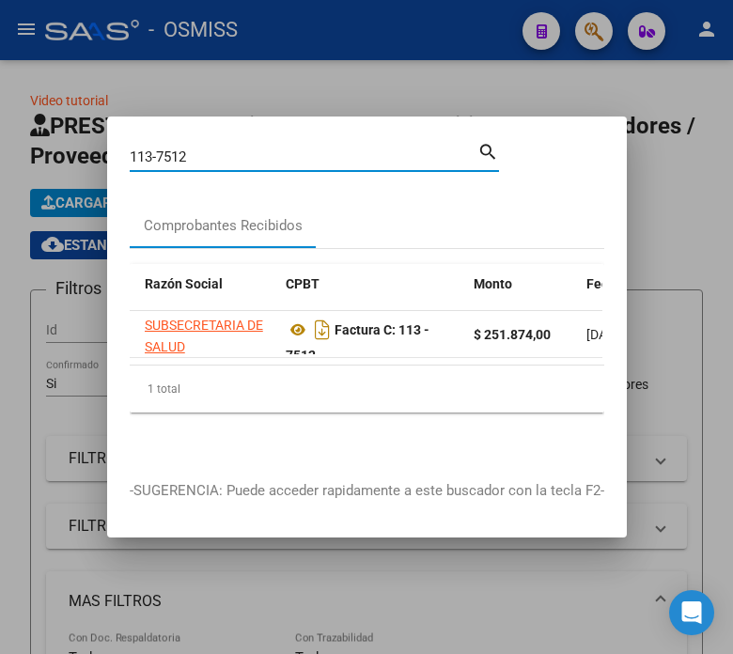
drag, startPoint x: 199, startPoint y: 147, endPoint x: 111, endPoint y: 154, distance: 88.7
click at [99, 156] on div "113-7512 Buscar (apellido, dni, cuil, nro traspaso, cuit, obra social) search C…" at bounding box center [366, 327] width 733 height 654
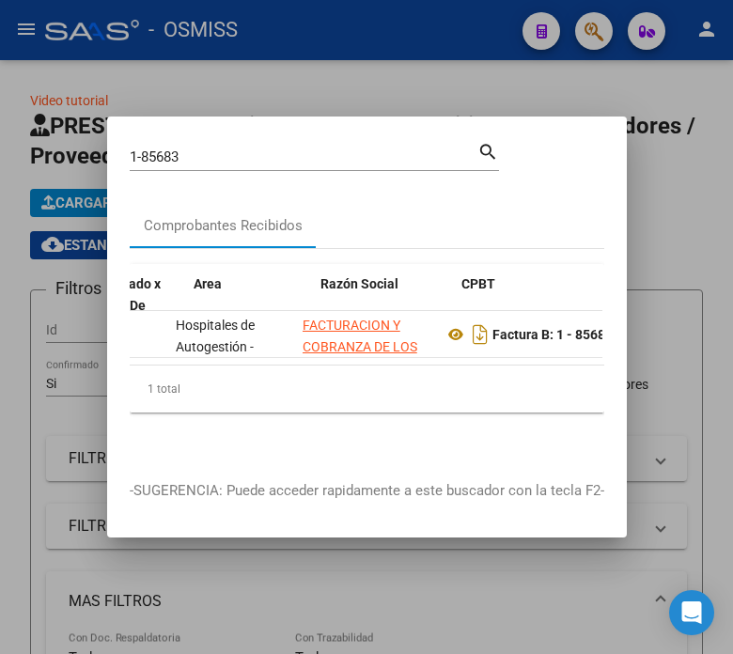
scroll to position [0, 304]
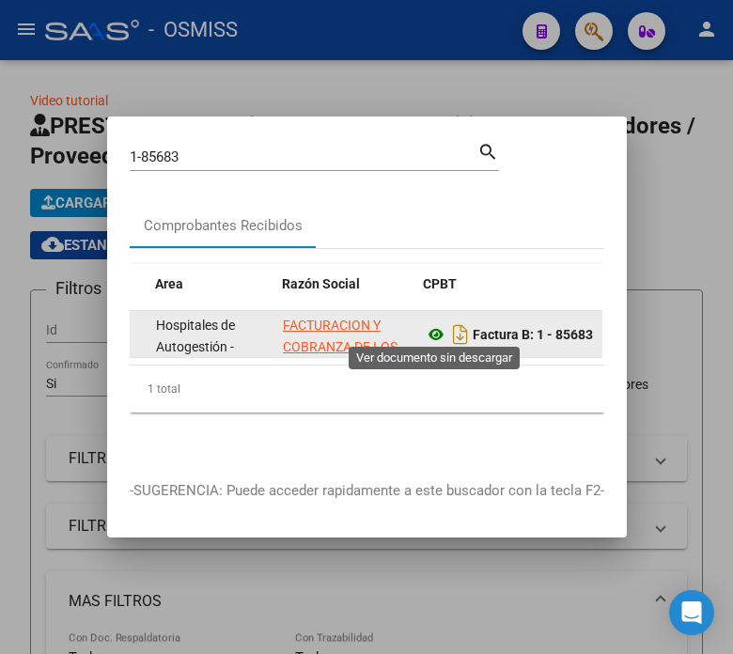
click at [433, 332] on icon at bounding box center [436, 334] width 24 height 23
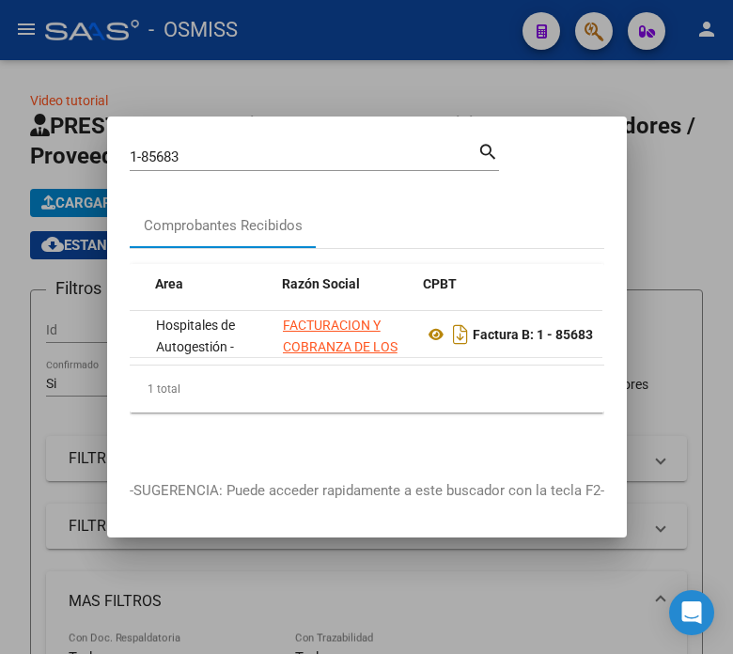
click at [194, 149] on input "1-85683" at bounding box center [304, 157] width 348 height 17
type input "1"
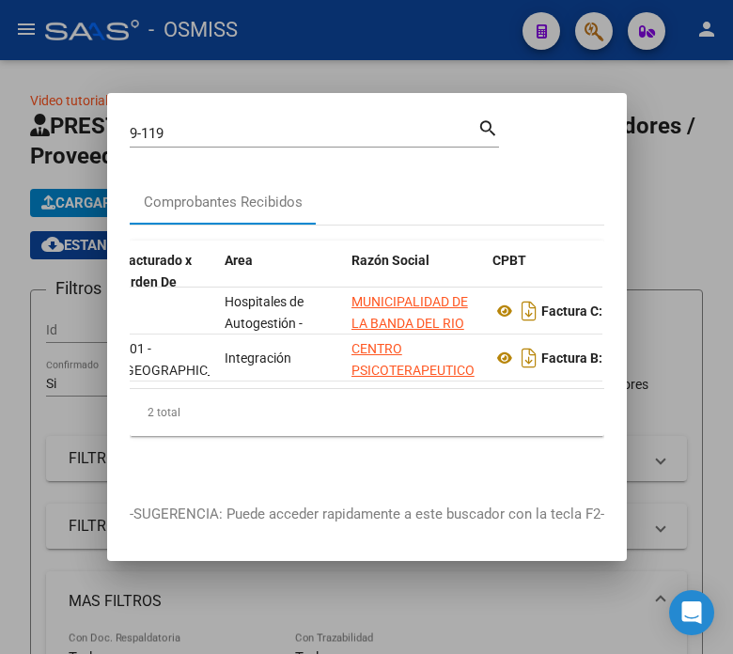
scroll to position [0, 401]
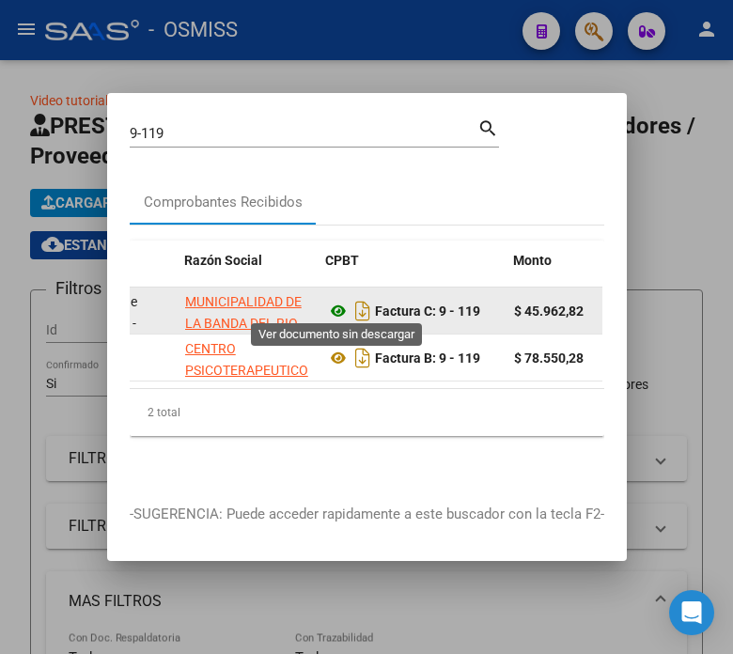
click at [343, 308] on icon at bounding box center [338, 311] width 24 height 23
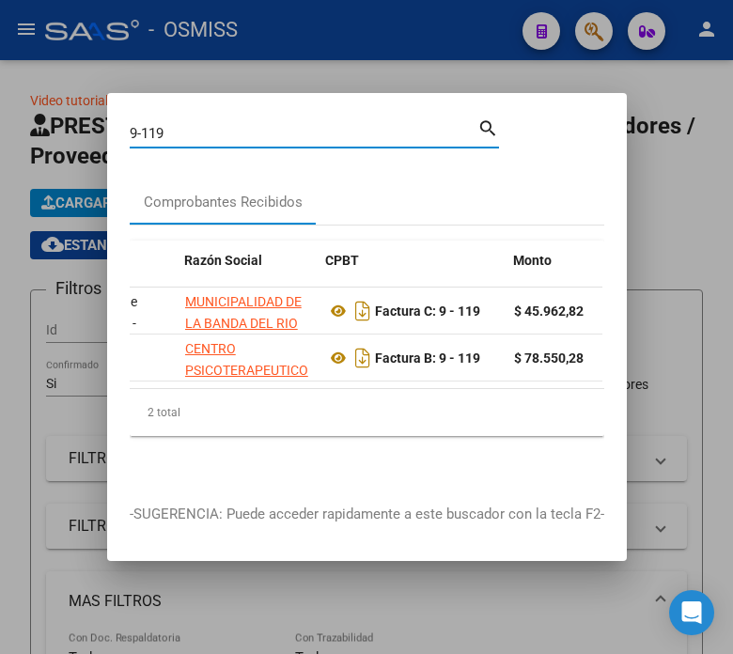
drag, startPoint x: 195, startPoint y: 119, endPoint x: 99, endPoint y: 142, distance: 98.5
click at [72, 133] on div "9-119 Buscar (apellido, dni, cuil, nro traspaso, cuit, obra social) search Comp…" at bounding box center [366, 327] width 733 height 654
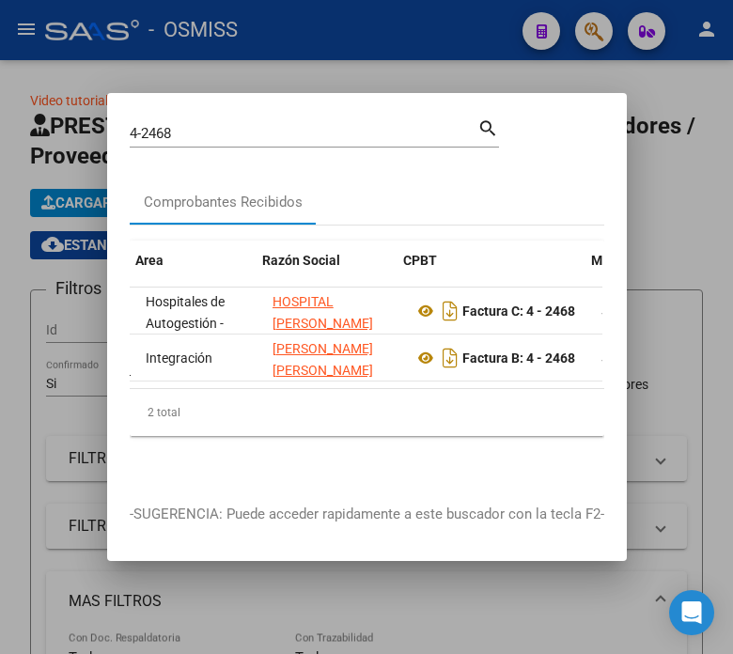
scroll to position [0, 323]
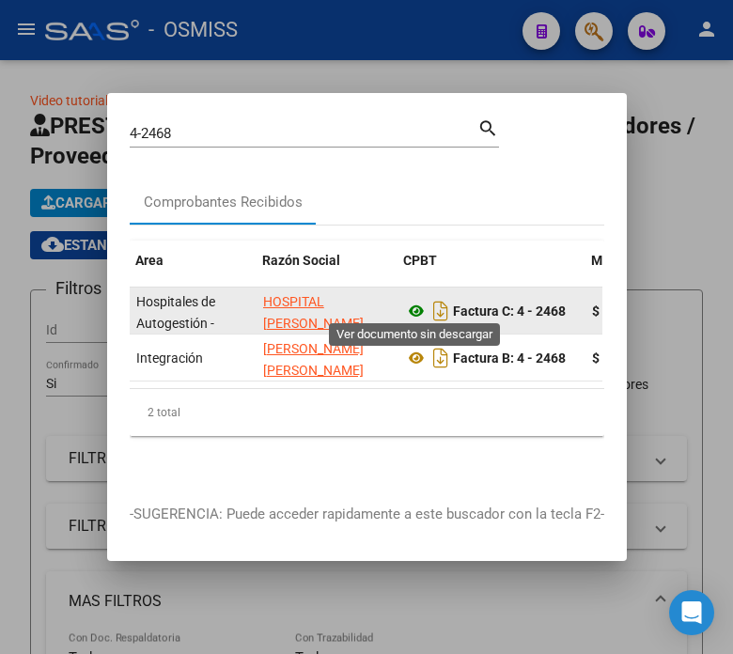
click at [415, 306] on icon at bounding box center [416, 311] width 24 height 23
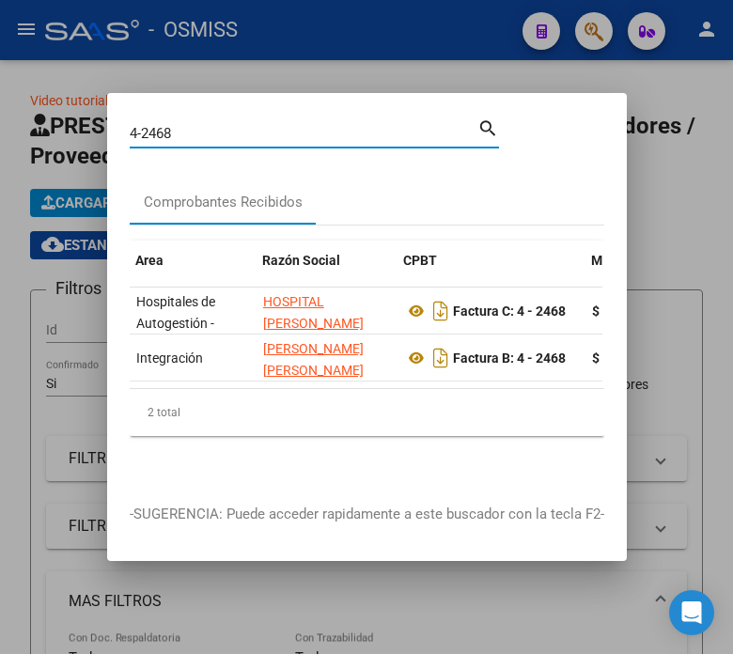
drag, startPoint x: 193, startPoint y: 123, endPoint x: 78, endPoint y: 133, distance: 115.1
click at [78, 133] on div "4-2468 Buscar (apellido, dni, cuil, nro traspaso, cuit, obra social) search Com…" at bounding box center [366, 327] width 733 height 654
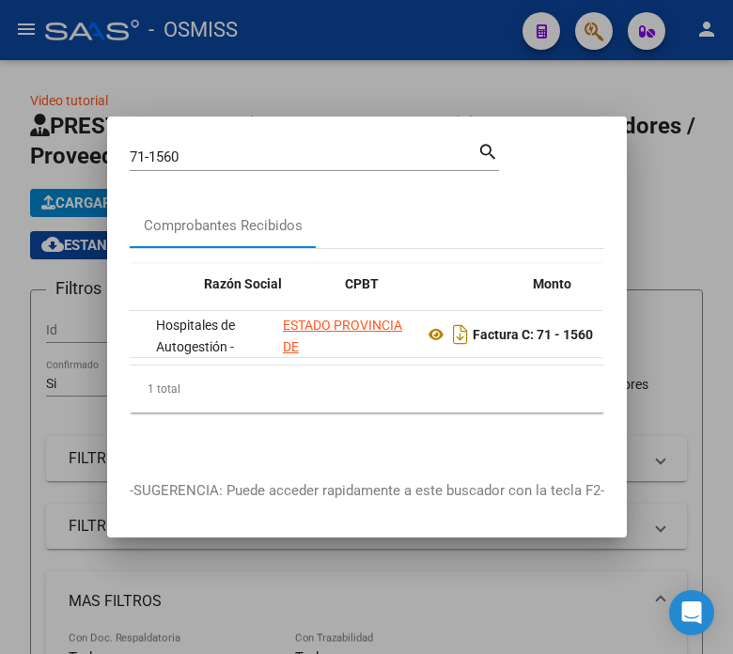
scroll to position [0, 442]
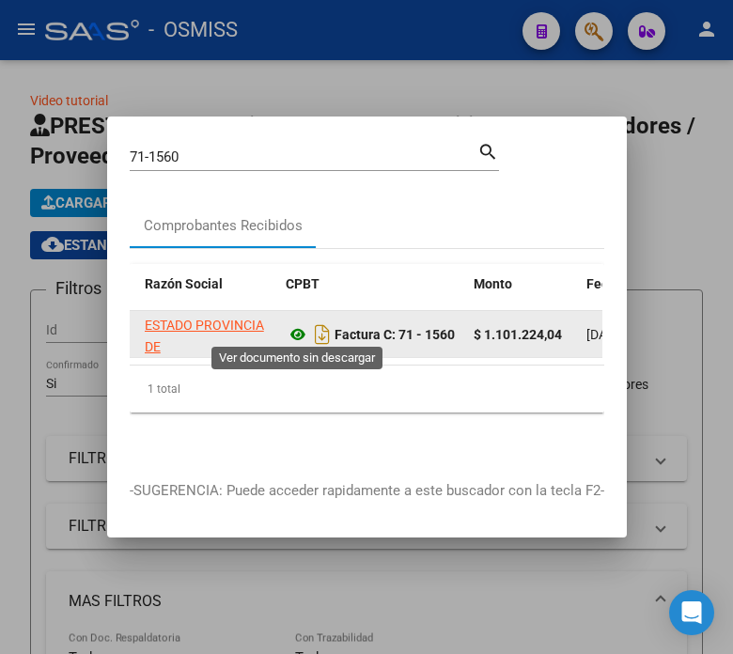
click at [298, 326] on icon at bounding box center [298, 334] width 24 height 23
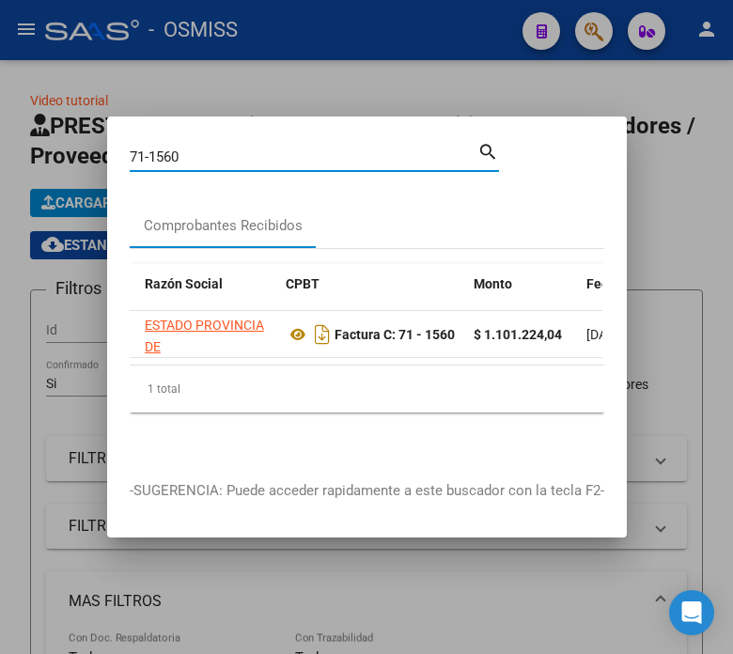
click at [277, 149] on input "71-1560" at bounding box center [304, 157] width 348 height 17
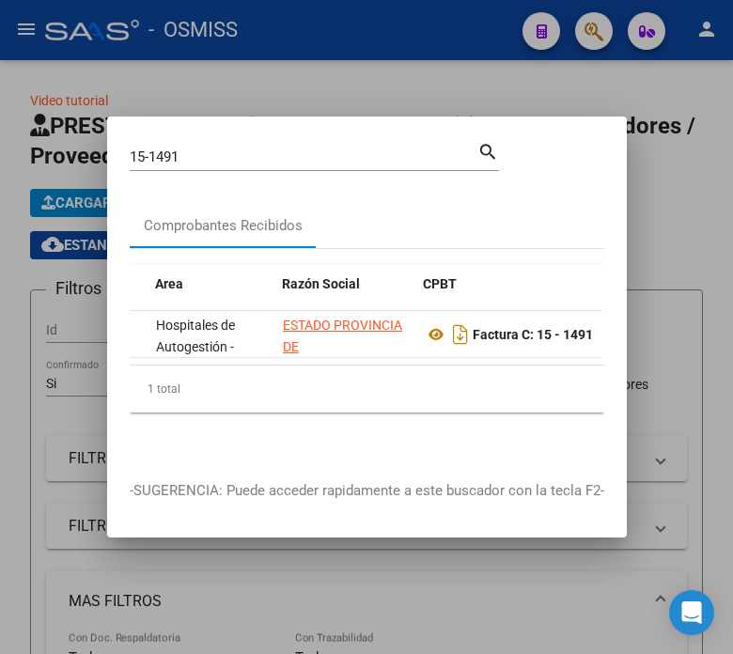
scroll to position [0, 411]
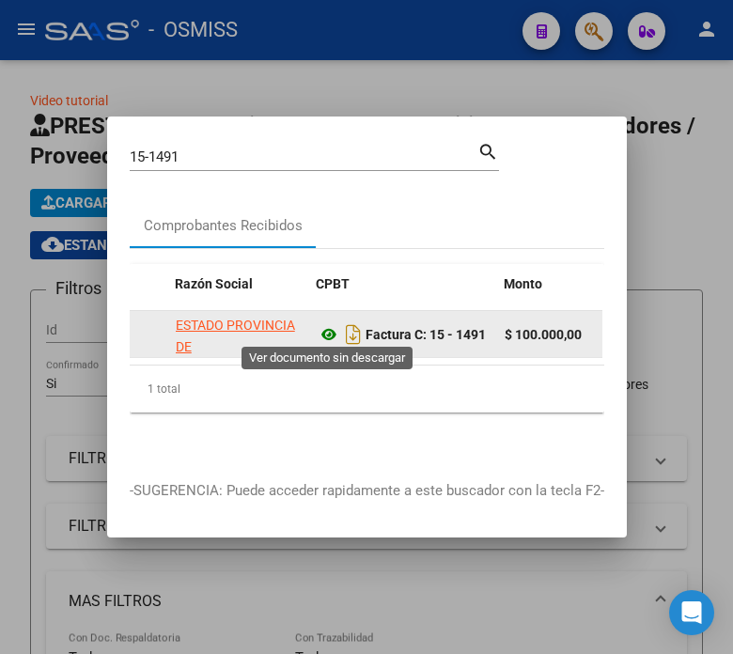
click at [337, 329] on icon at bounding box center [329, 334] width 24 height 23
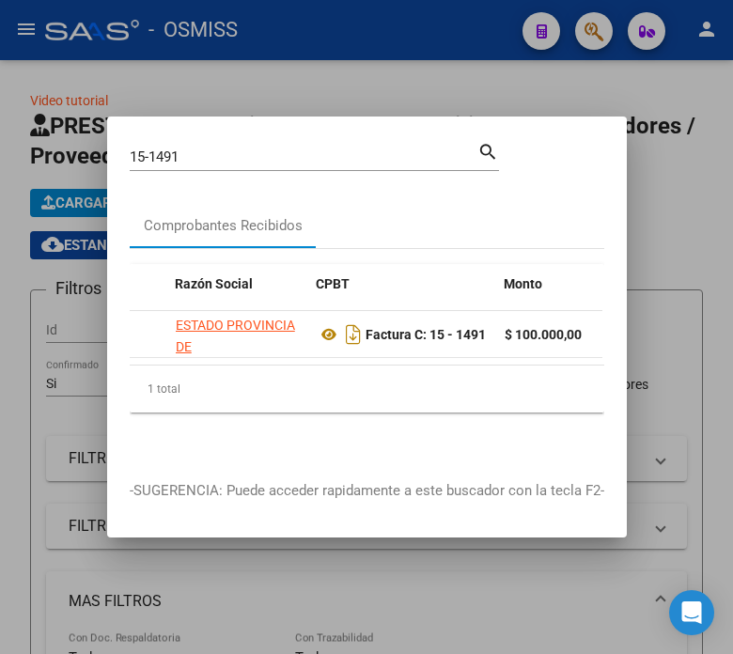
click at [202, 149] on input "15-1491" at bounding box center [304, 157] width 348 height 17
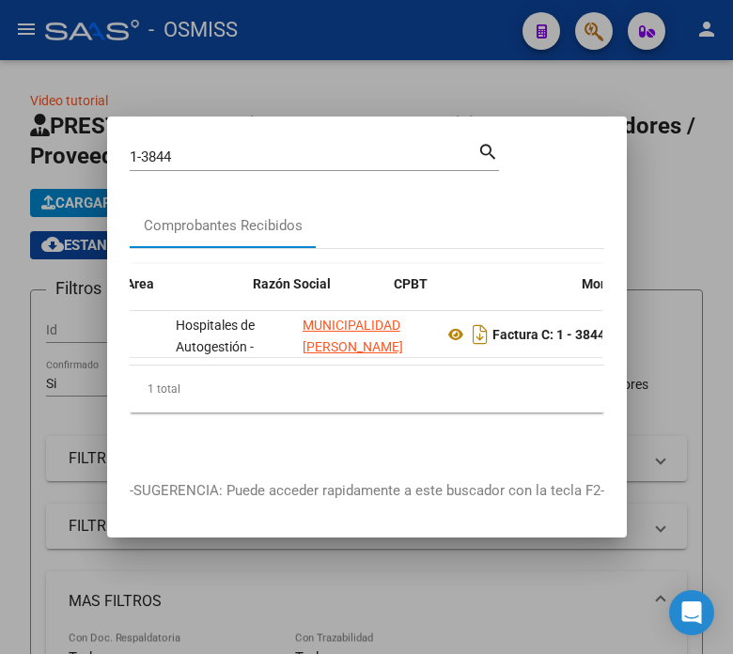
scroll to position [0, 343]
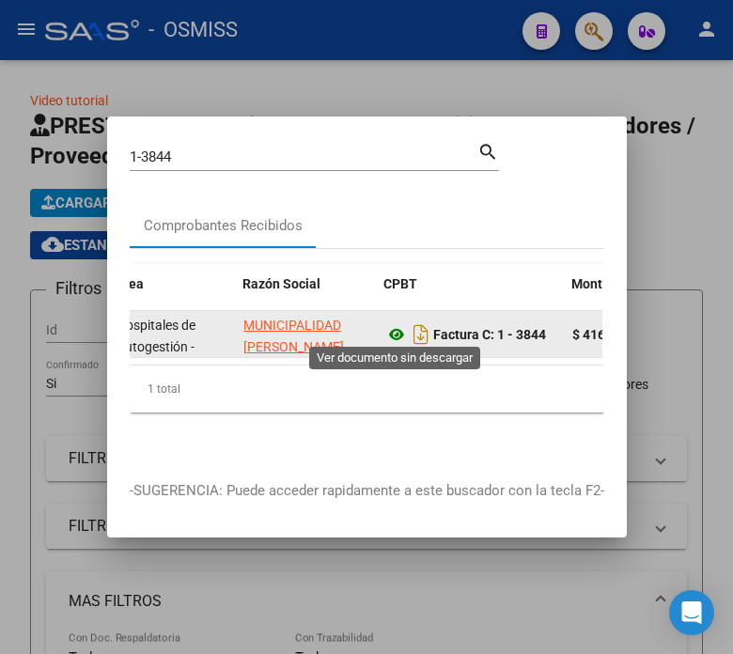
click at [390, 325] on icon at bounding box center [397, 334] width 24 height 23
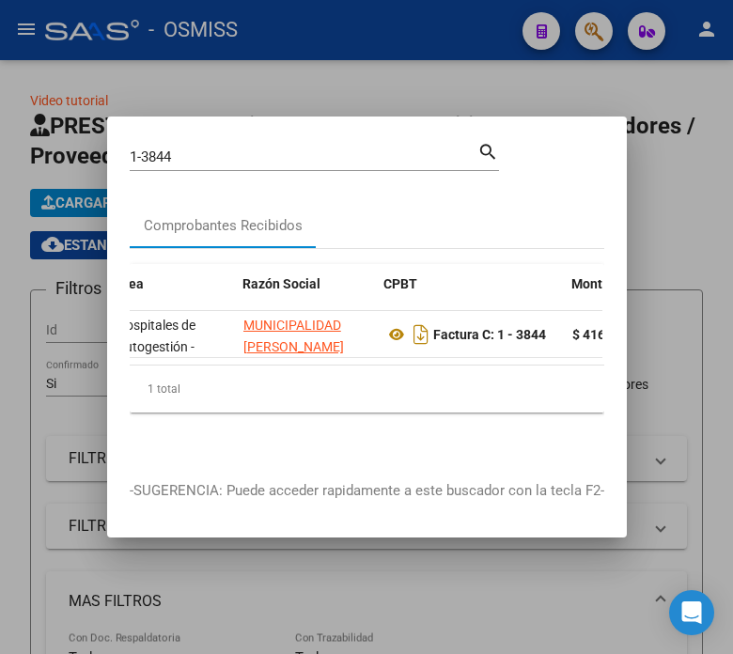
click at [235, 150] on input "1-3844" at bounding box center [304, 157] width 348 height 17
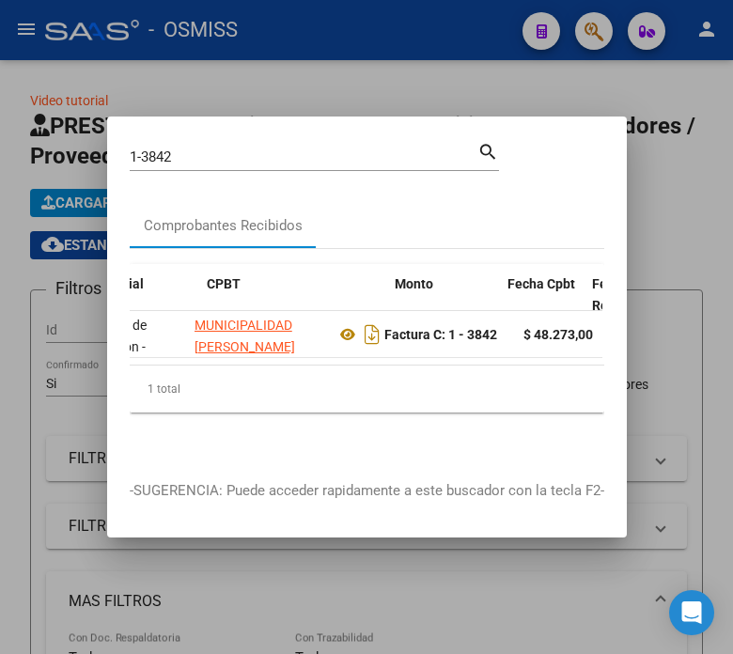
scroll to position [0, 529]
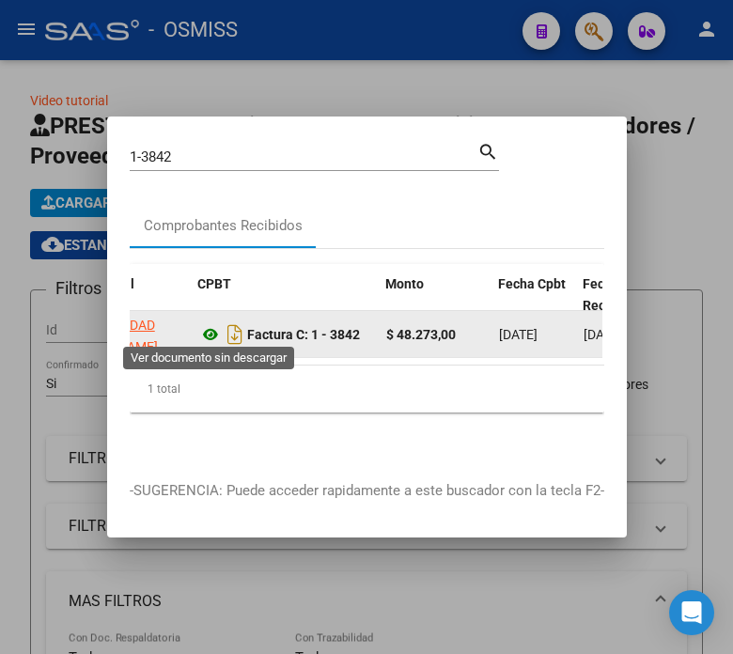
click at [209, 336] on icon at bounding box center [210, 334] width 24 height 23
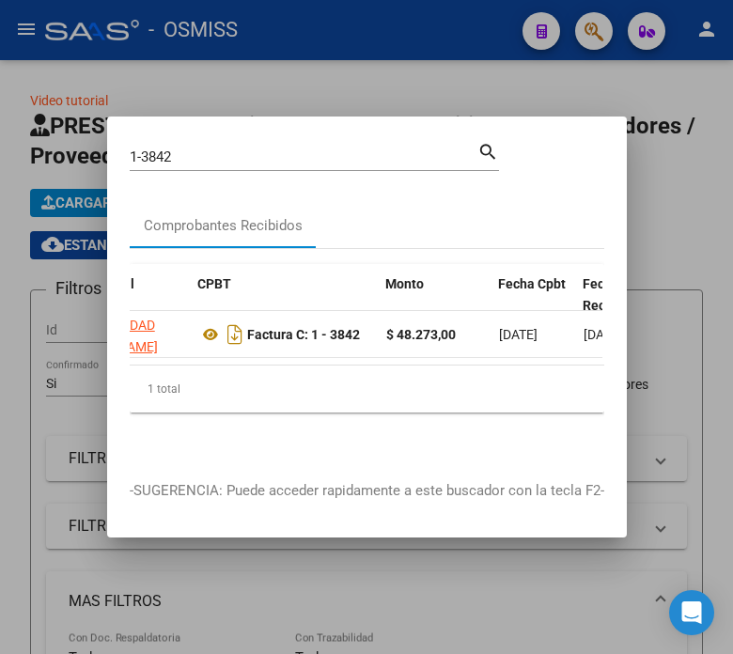
click at [189, 149] on input "1-3842" at bounding box center [304, 157] width 348 height 17
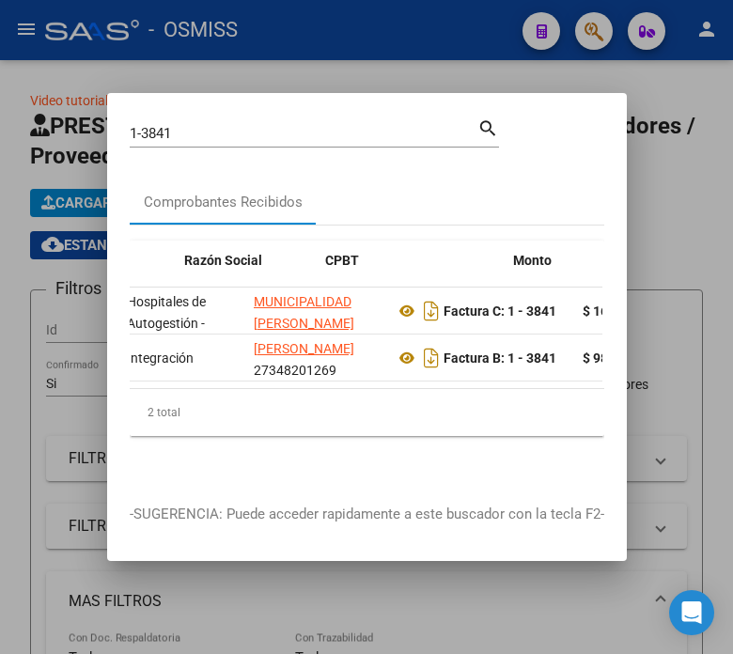
scroll to position [0, 401]
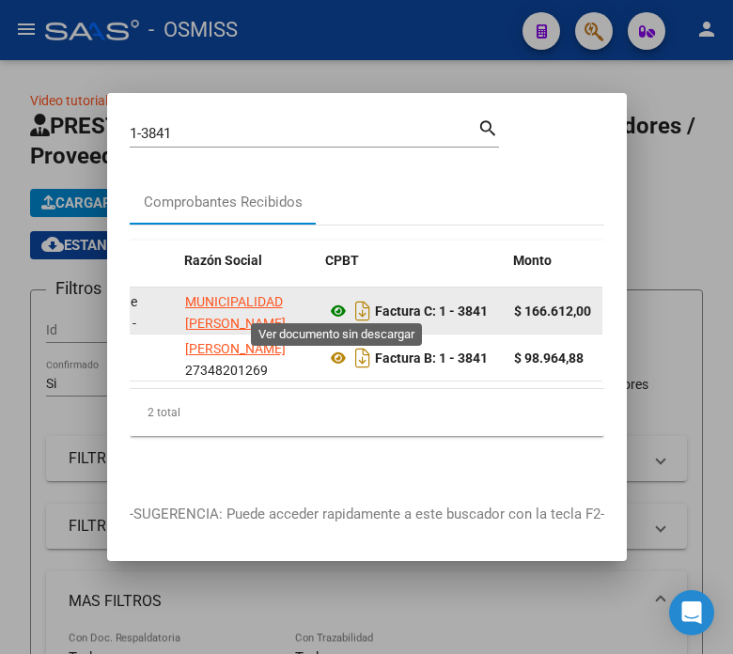
click at [339, 302] on icon at bounding box center [338, 311] width 24 height 23
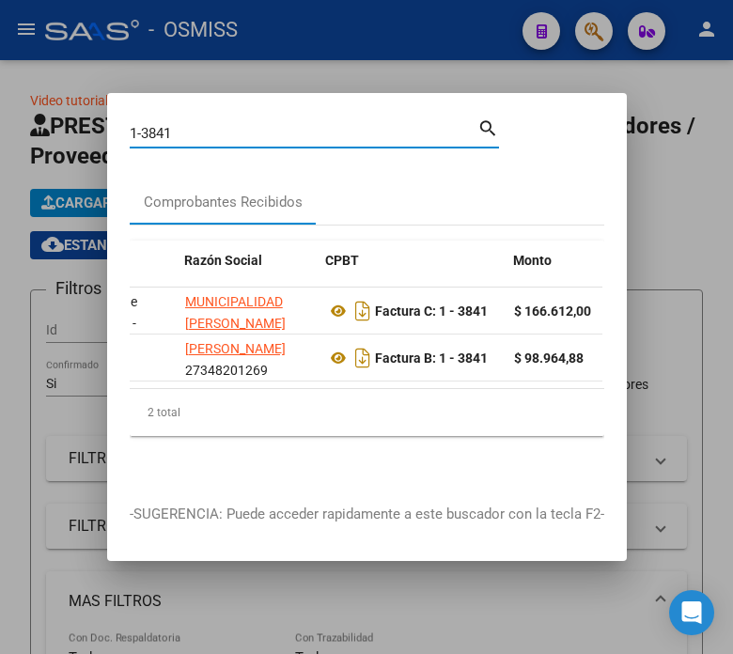
click at [223, 132] on input "1-3841" at bounding box center [304, 133] width 348 height 17
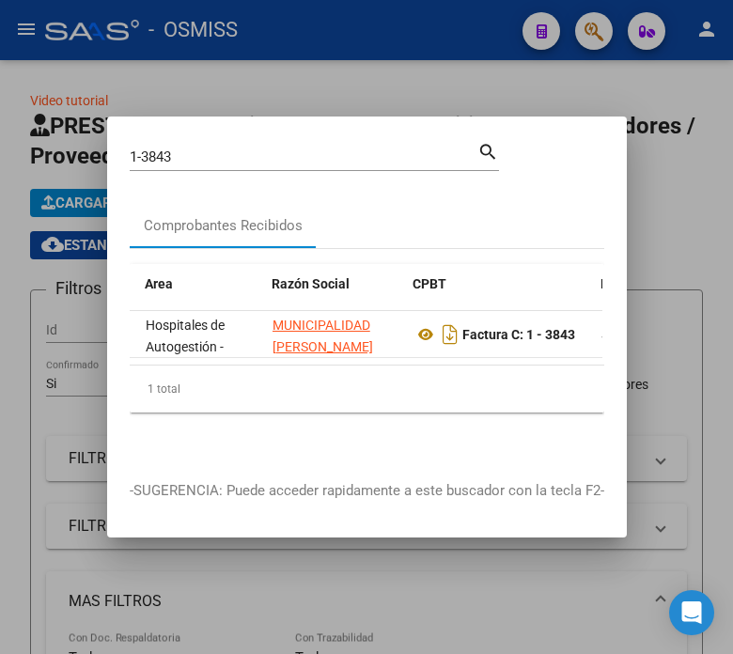
scroll to position [0, 323]
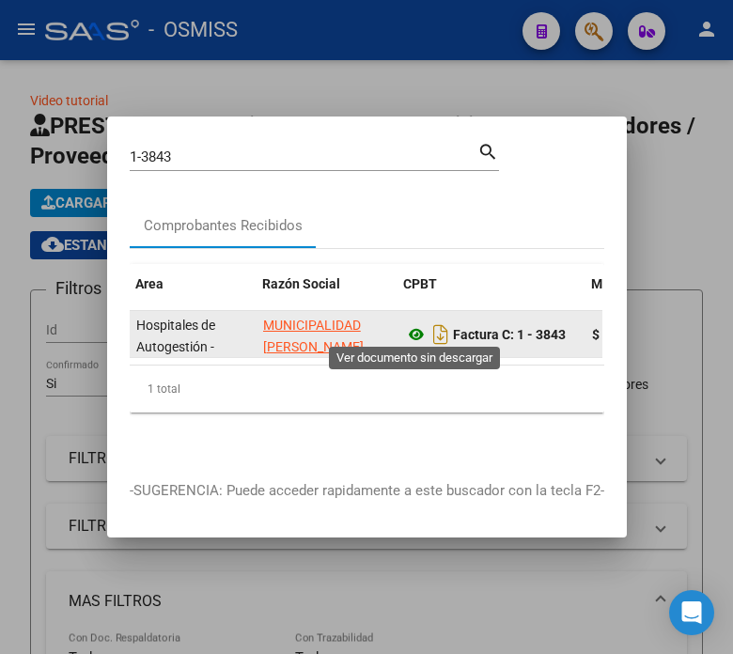
click at [414, 327] on icon at bounding box center [416, 334] width 24 height 23
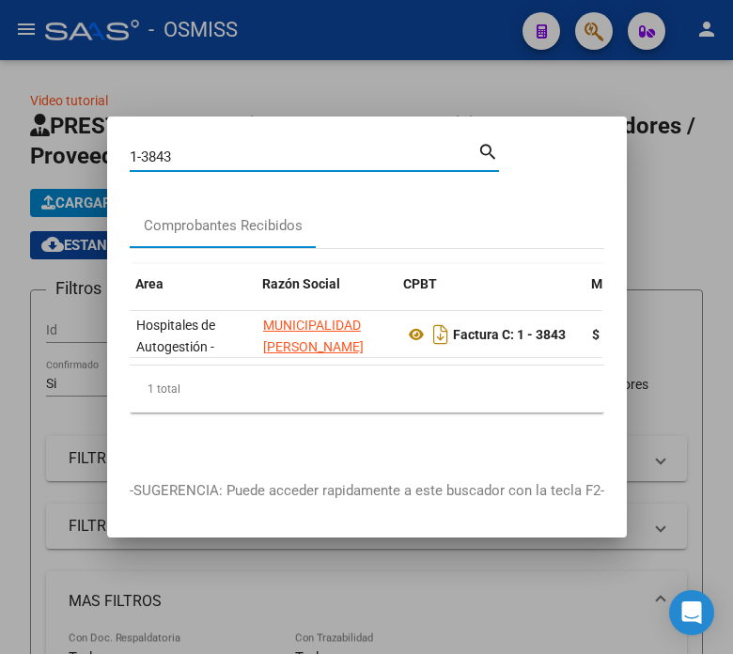
drag, startPoint x: 179, startPoint y: 152, endPoint x: 107, endPoint y: 153, distance: 71.5
click at [107, 153] on mat-dialog-content "1-3843 Buscar (apellido, dni, cuil, nro traspaso, cuit, obra social) search Com…" at bounding box center [367, 298] width 520 height 319
type input "146-1857"
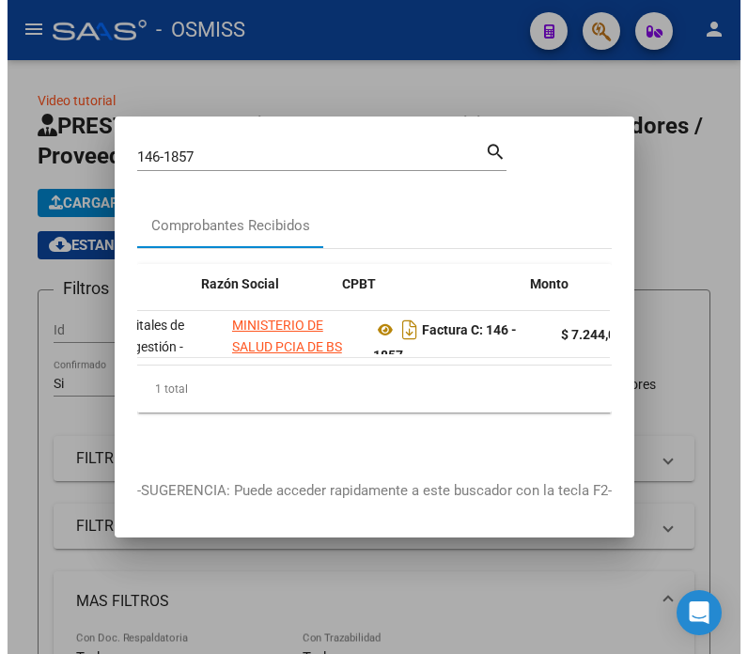
scroll to position [0, 461]
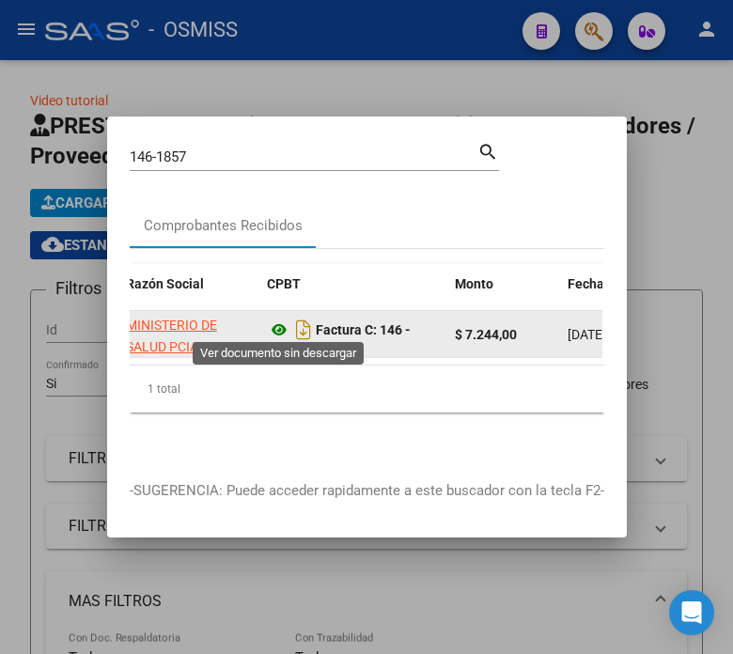
click at [280, 323] on icon at bounding box center [279, 330] width 24 height 23
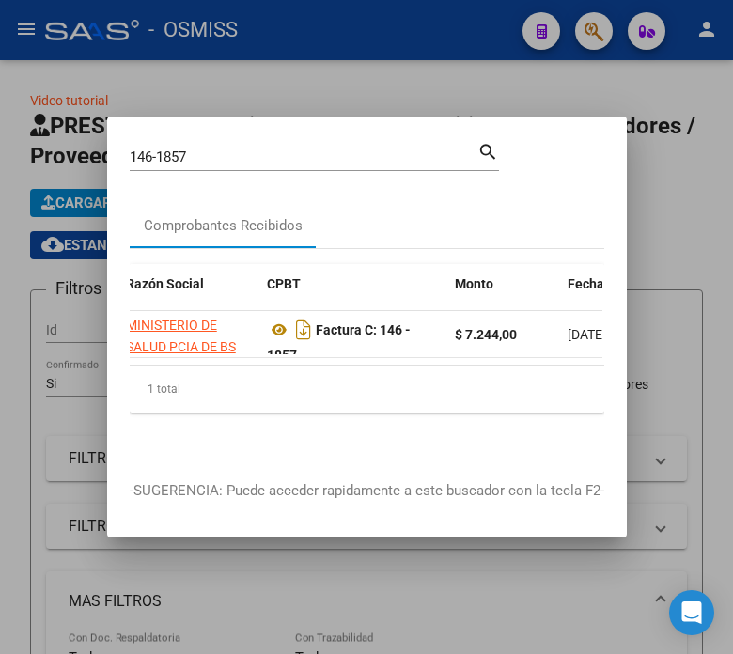
click at [244, 87] on div at bounding box center [366, 327] width 733 height 654
